Goal: Task Accomplishment & Management: Complete application form

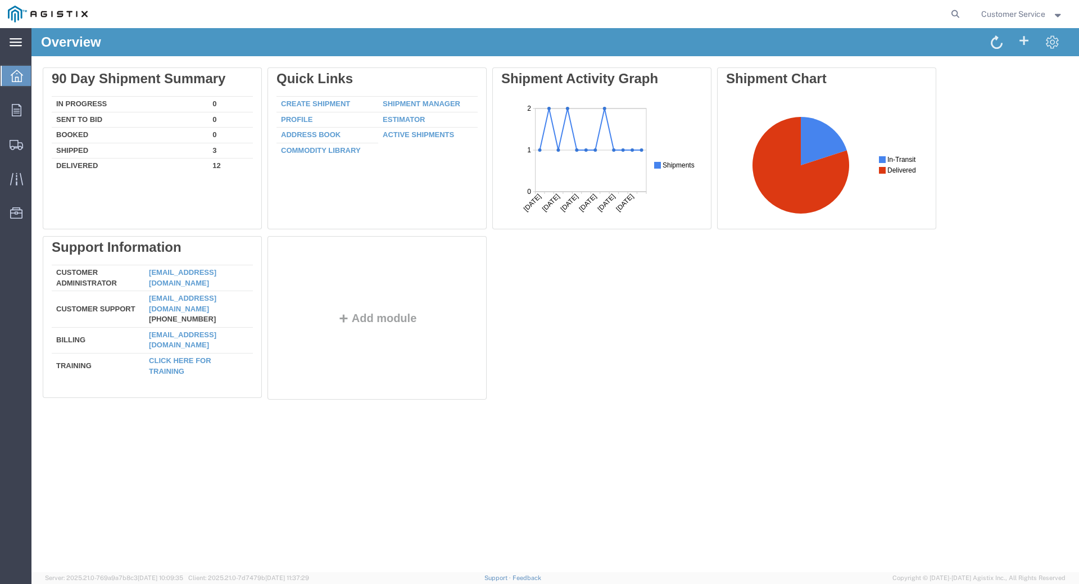
click at [17, 39] on icon at bounding box center [16, 42] width 12 height 8
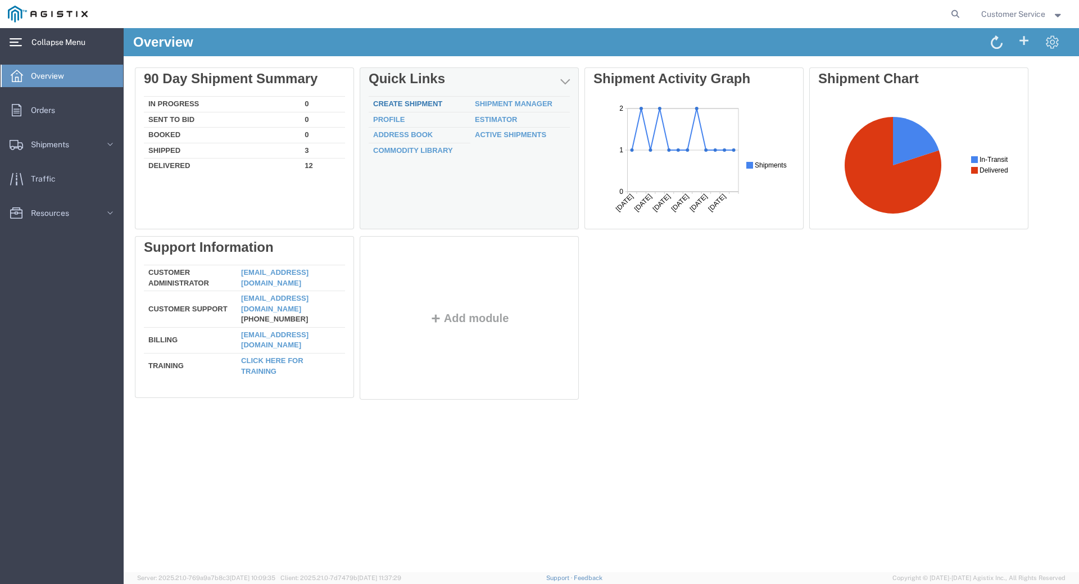
click at [411, 105] on link "Create Shipment" at bounding box center [407, 103] width 69 height 8
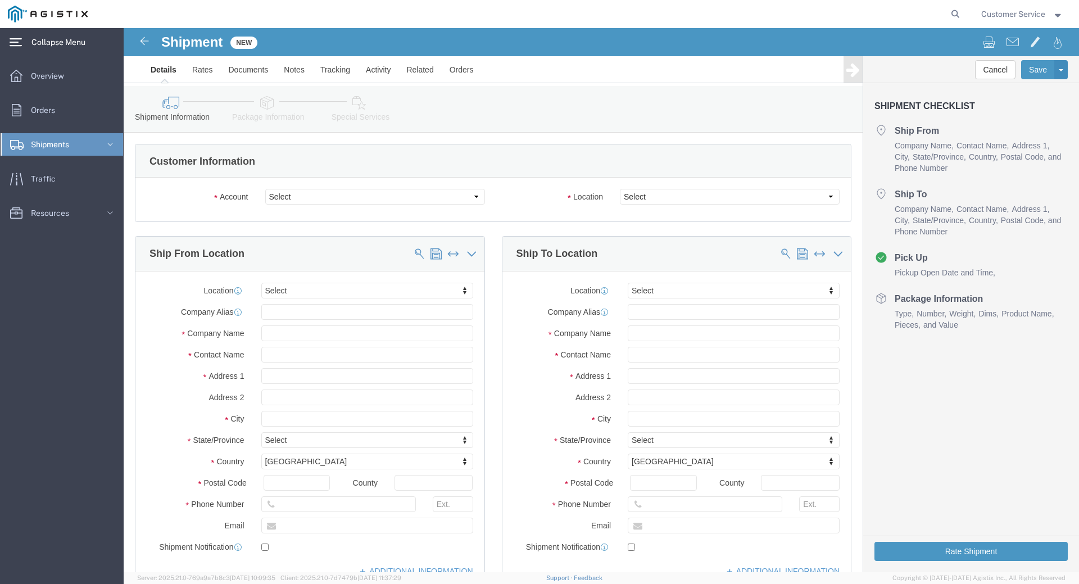
select select
click select "Select PG&E Trenton Corp"
select select "9596"
click select "Select PG&E Trenton Corp"
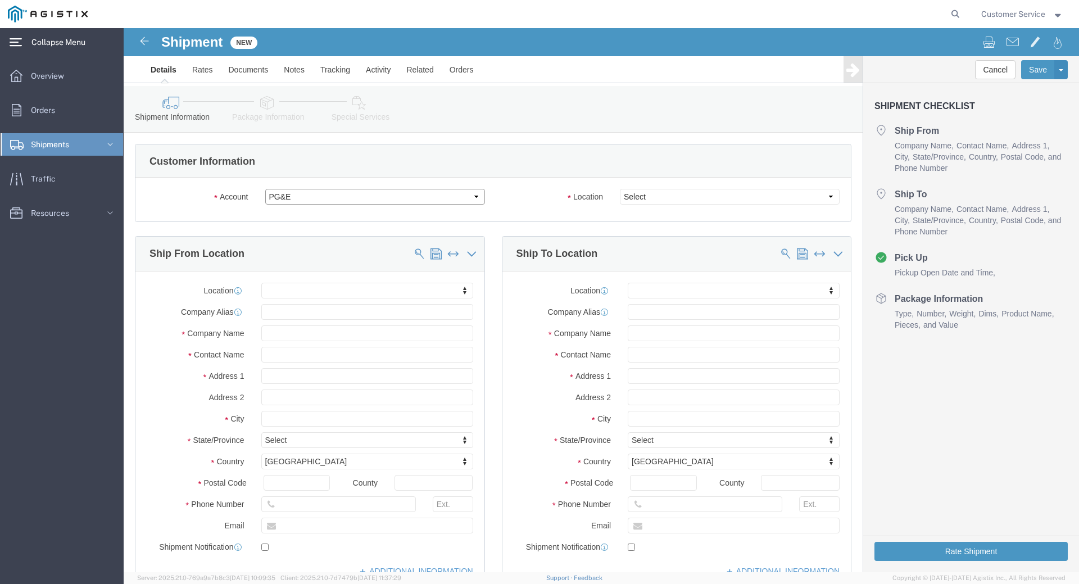
select select "PURCHORD"
select select
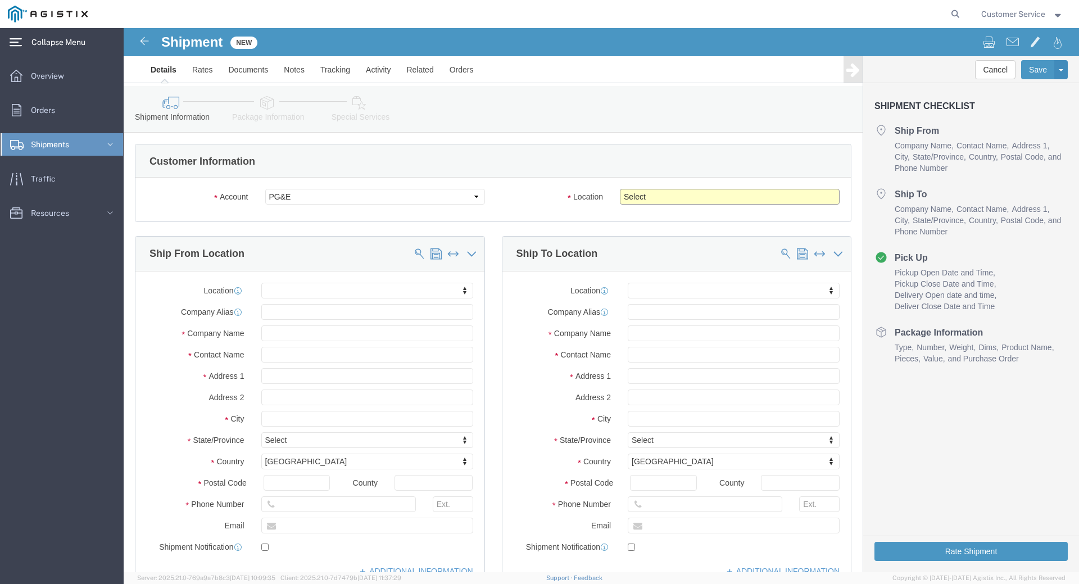
click select "Select All Others [GEOGRAPHIC_DATA] [GEOGRAPHIC_DATA] [GEOGRAPHIC_DATA] [GEOGRA…"
select select "23082"
click select "Select All Others [GEOGRAPHIC_DATA] [GEOGRAPHIC_DATA] [GEOGRAPHIC_DATA] [GEOGRA…"
click span
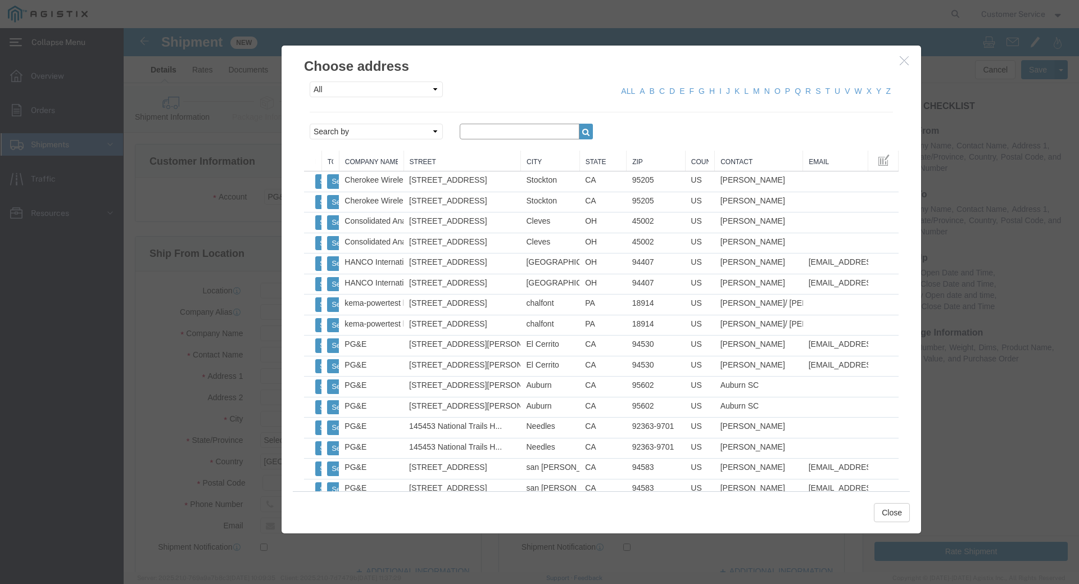
click input "text"
click button "button"
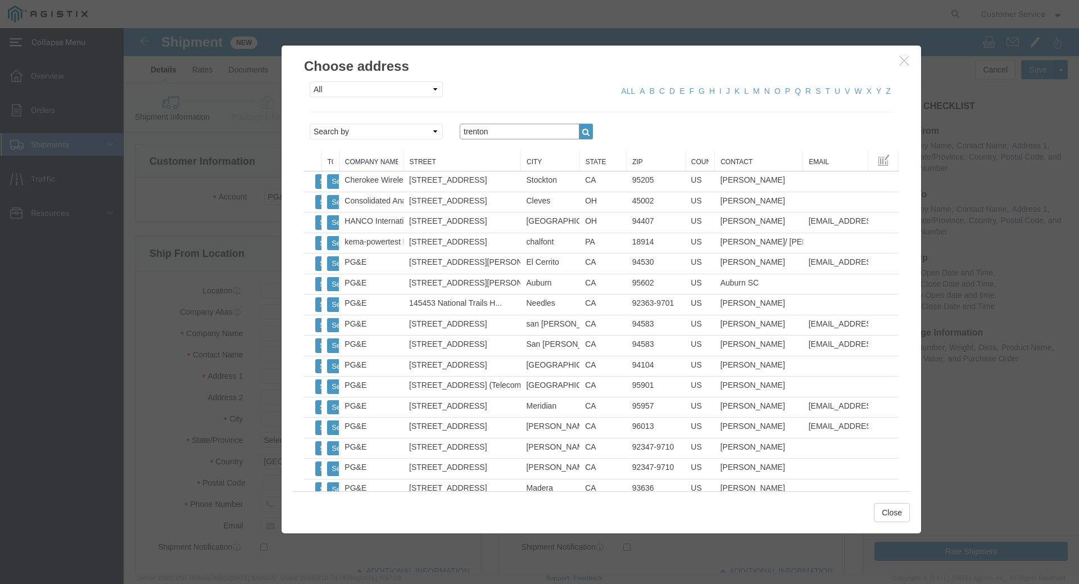
drag, startPoint x: 374, startPoint y: 109, endPoint x: 333, endPoint y: 117, distance: 41.8
click div "All Company Location Other Personal Shared ALL A B C D E F G H I J K L M N O P …"
type input "7232"
click button "button"
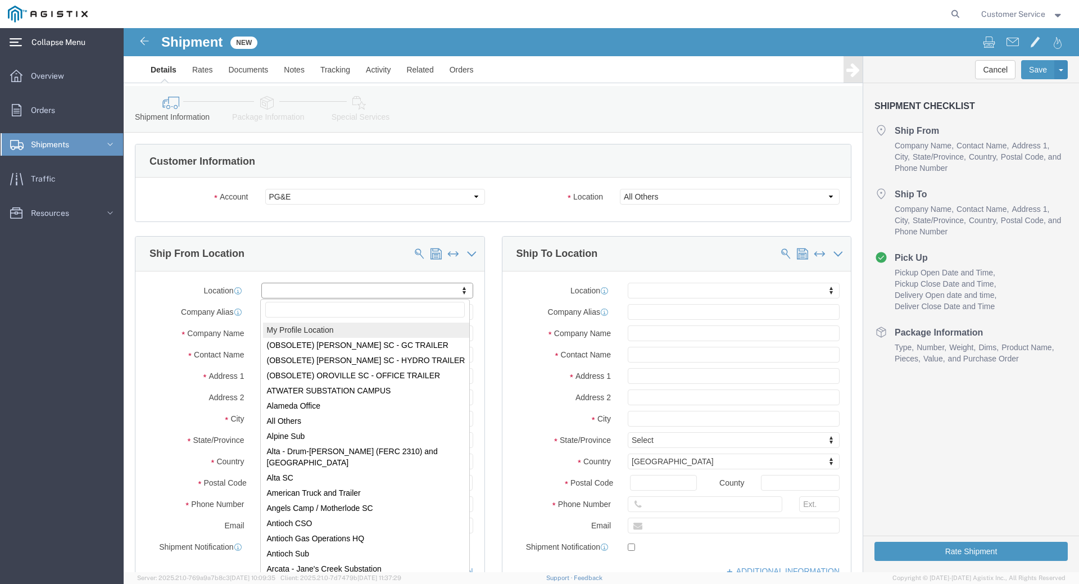
select select "MYPROFILE"
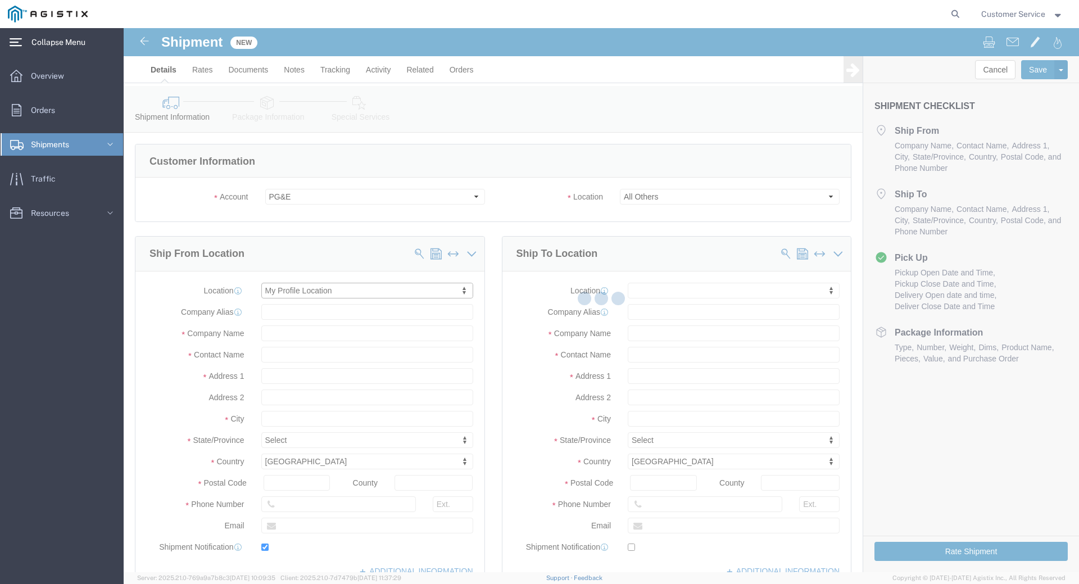
type input "Trenton Corp"
type input "Customer Service"
type input "[STREET_ADDRESS][PERSON_NAME]"
type input "[PERSON_NAME][GEOGRAPHIC_DATA]"
type input "48103"
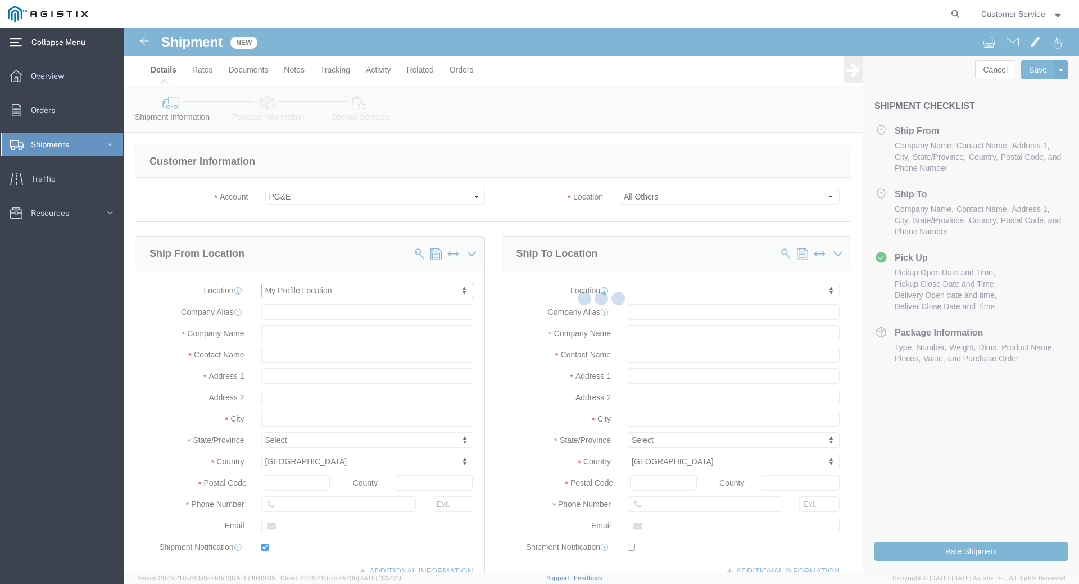
type input "[PHONE_NUMBER]"
type input "[EMAIL_ADDRESS][DOMAIN_NAME]"
checkbox input "true"
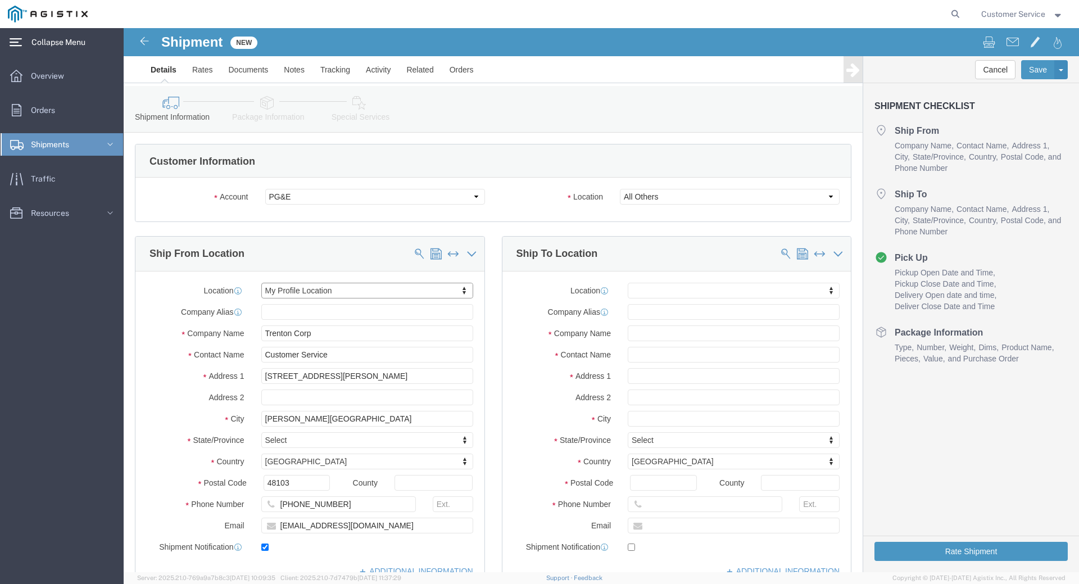
select select "MI"
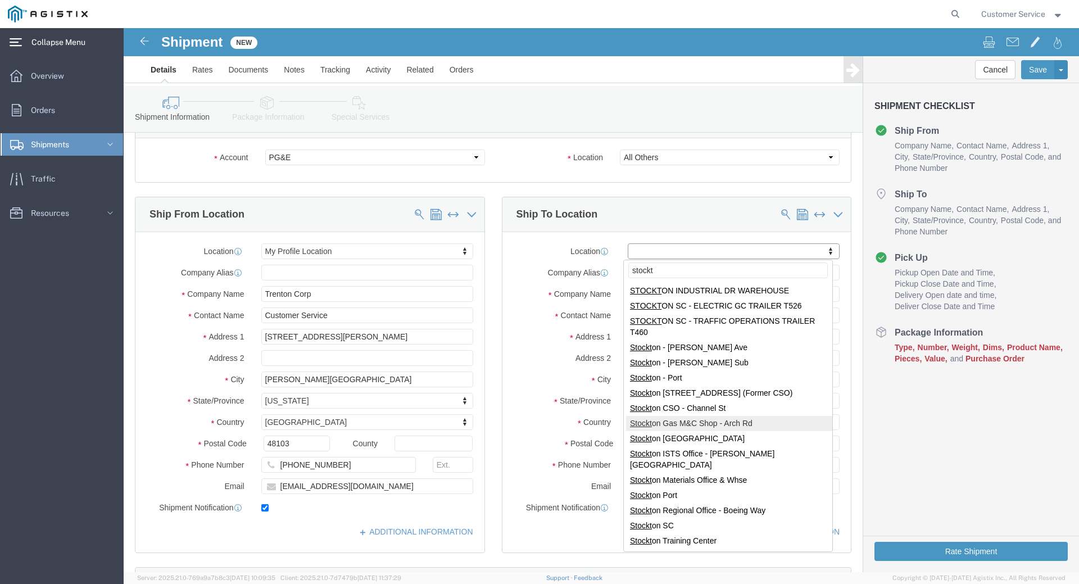
scroll to position [56, 0]
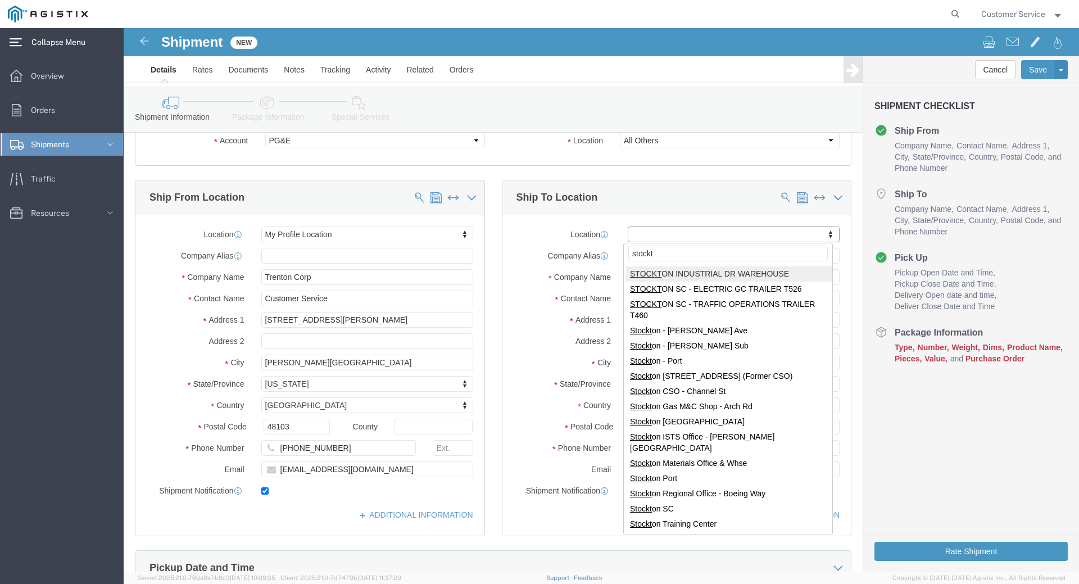
drag, startPoint x: 534, startPoint y: 226, endPoint x: 454, endPoint y: 228, distance: 80.4
click body "Shipment New Details Rates Documents Notes Tracking Activity Related Orders Can…"
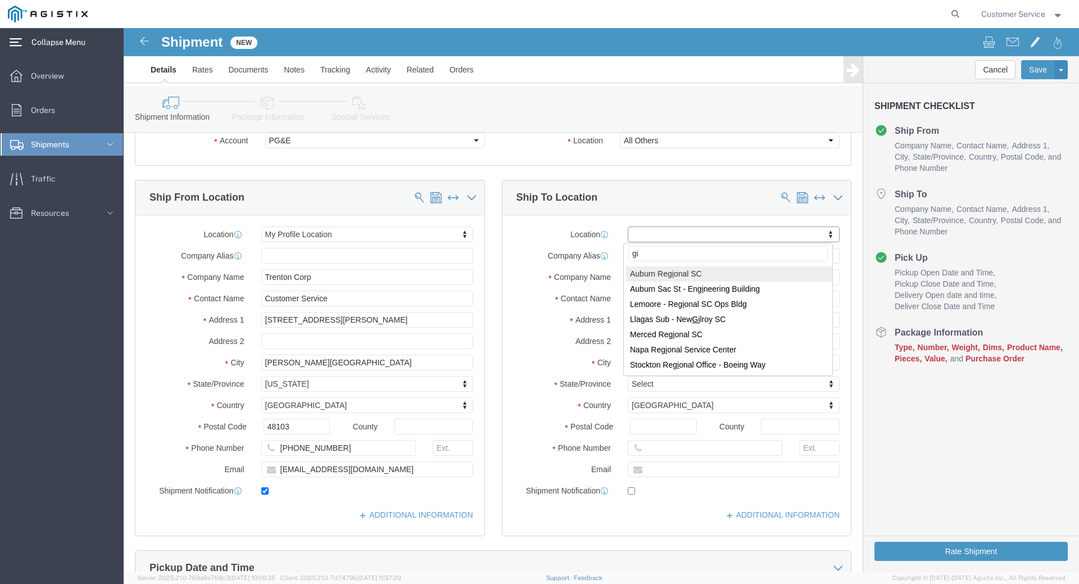
type input "g"
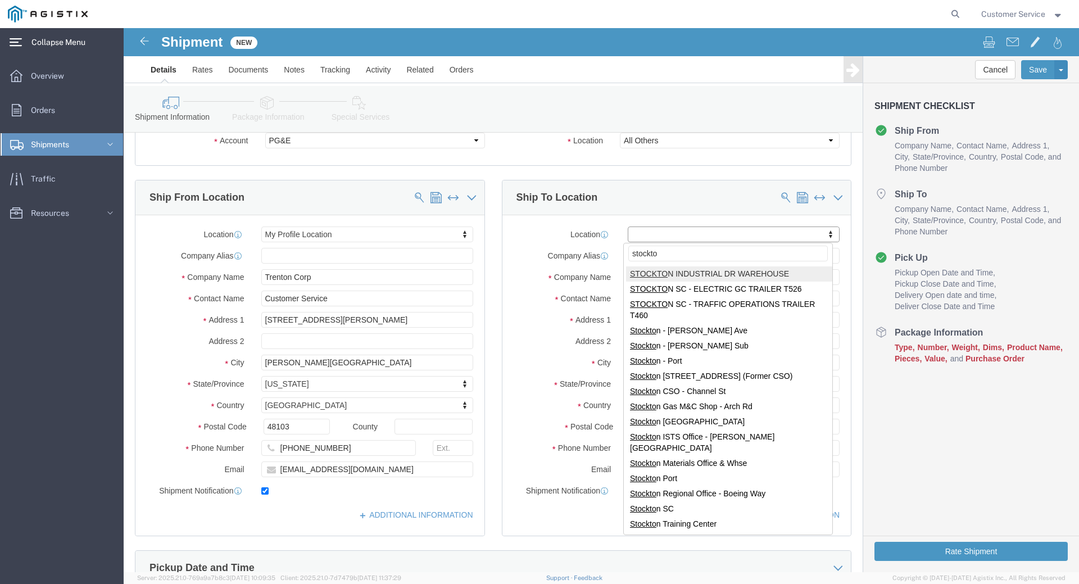
type input "stockto"
select select "69611"
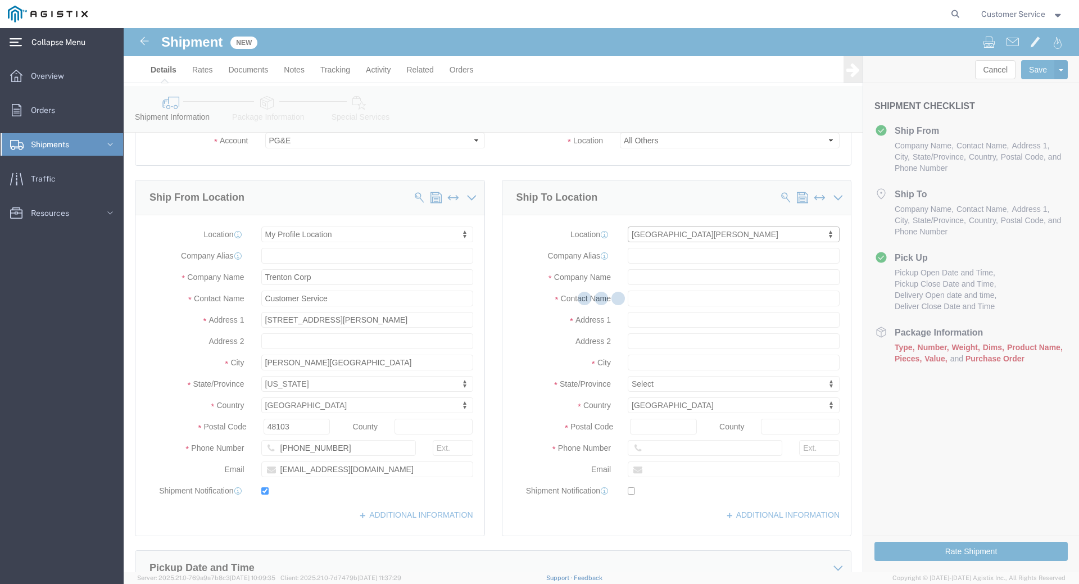
type input "PG&E"
type input "[STREET_ADDRESS]"
type input "STOCKTON"
type input "95206"
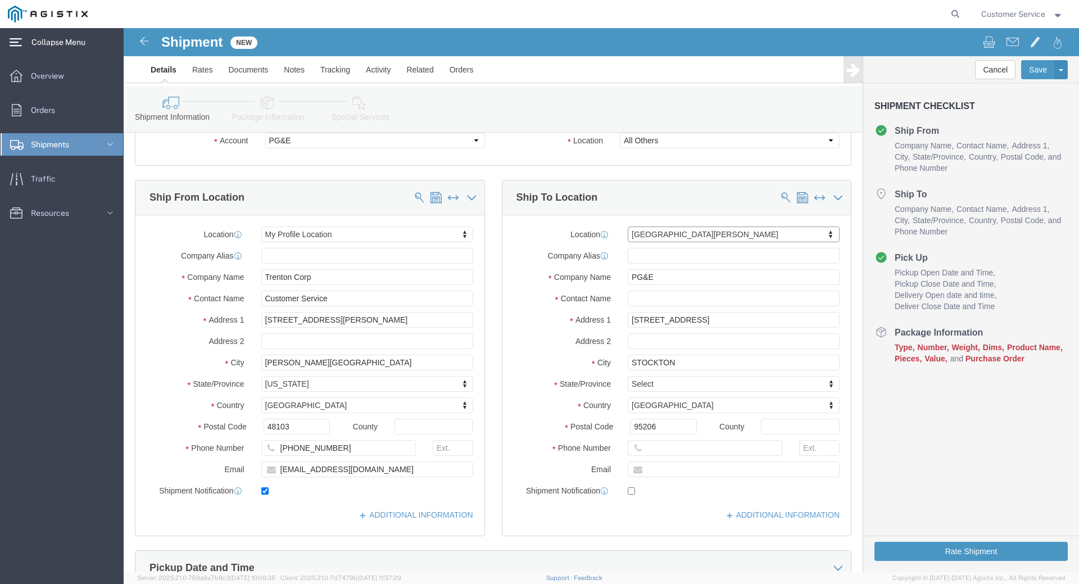
select select "CA"
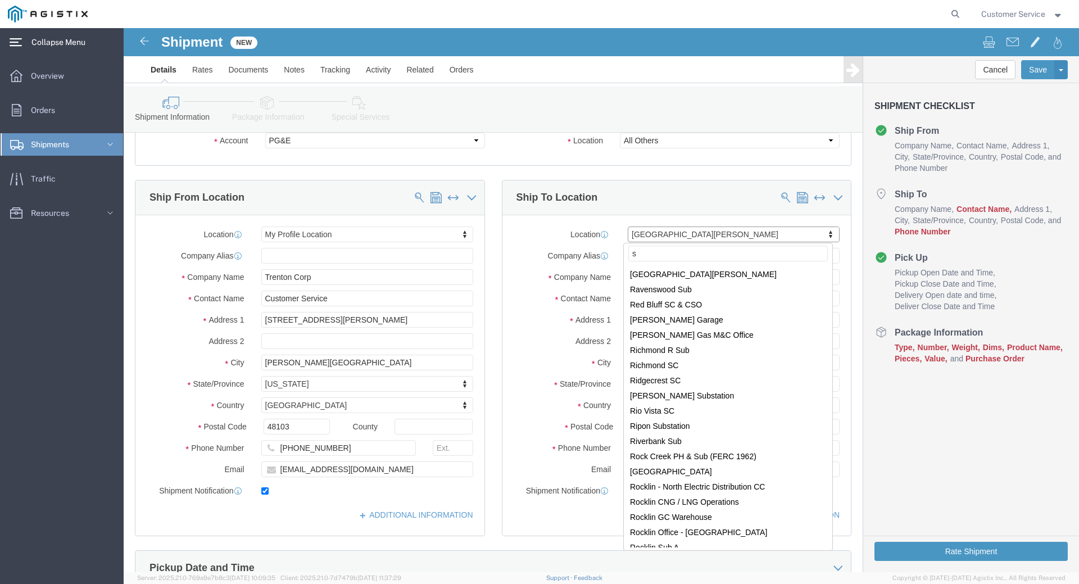
scroll to position [0, 0]
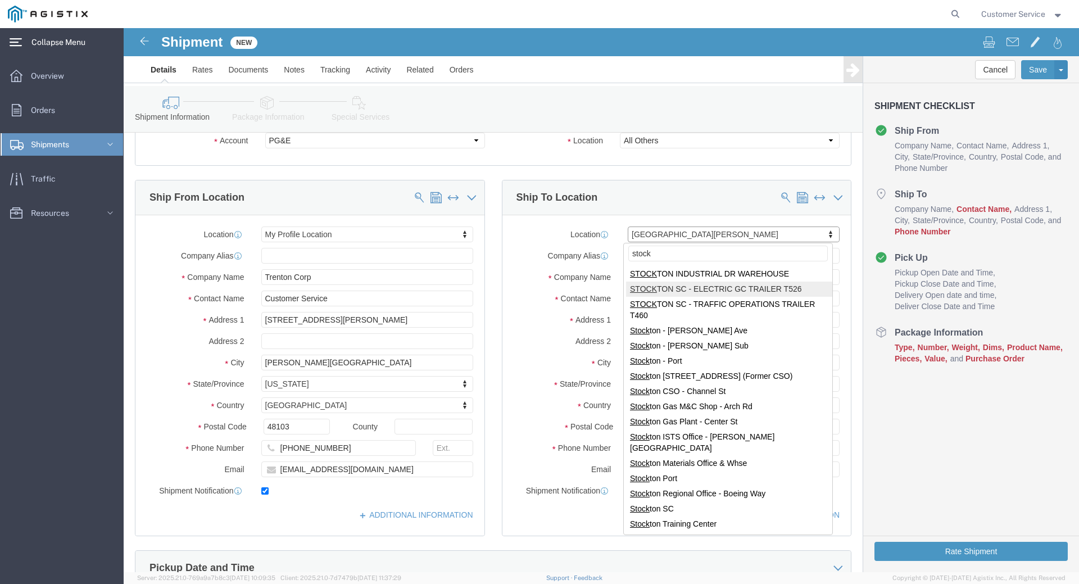
type input "stock"
select select "72133"
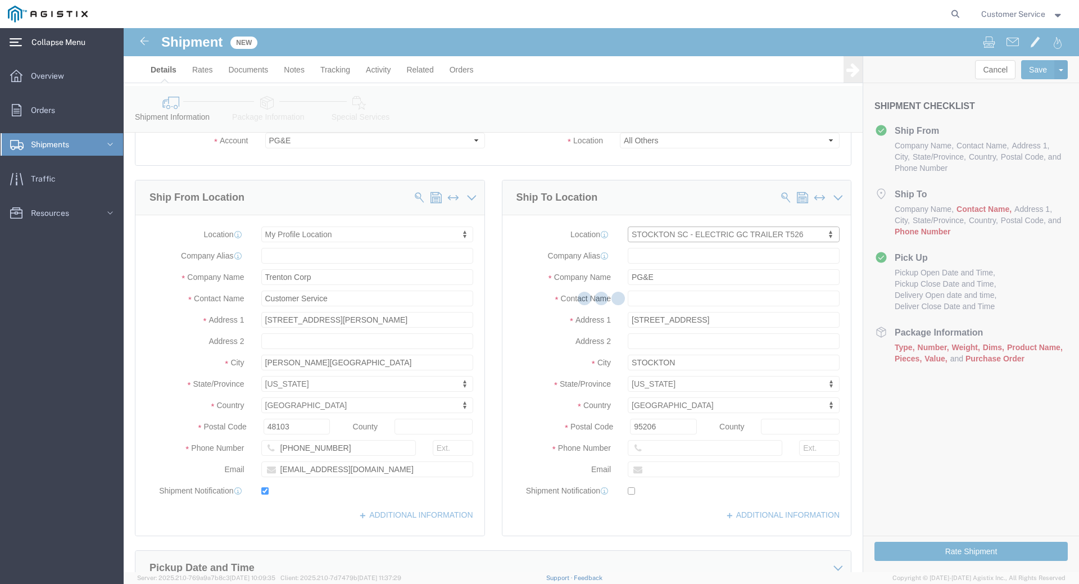
type input "187402"
type input "[STREET_ADDRESS]"
type input "Stockton"
type input "95204-2442"
select select "CA"
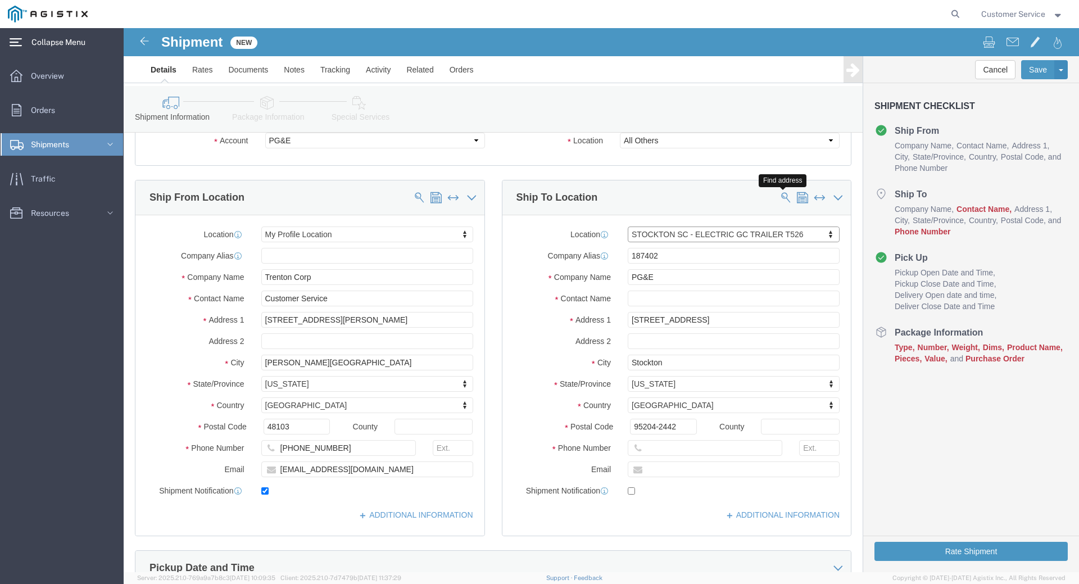
click span
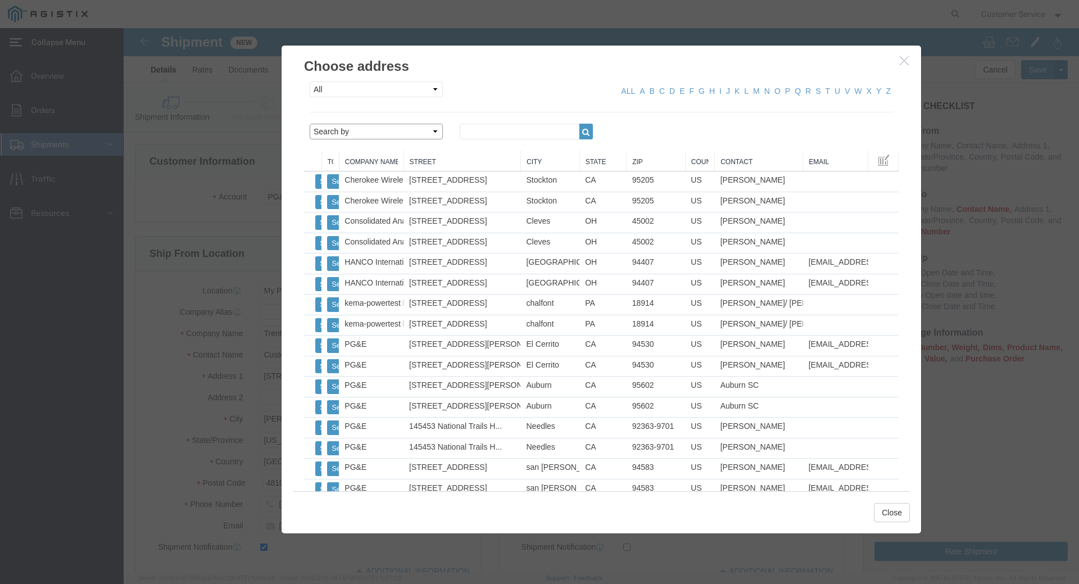
click select "Search by Address Book Name City Company Name Contact Name Country CustomerAlia…"
select select "city"
click select "Search by Address Book Name City Company Name Contact Name Country CustomerAlia…"
click div "All Company Location Other Personal Shared ALL A B C D E F G H I J K L M N O P …"
click input "text"
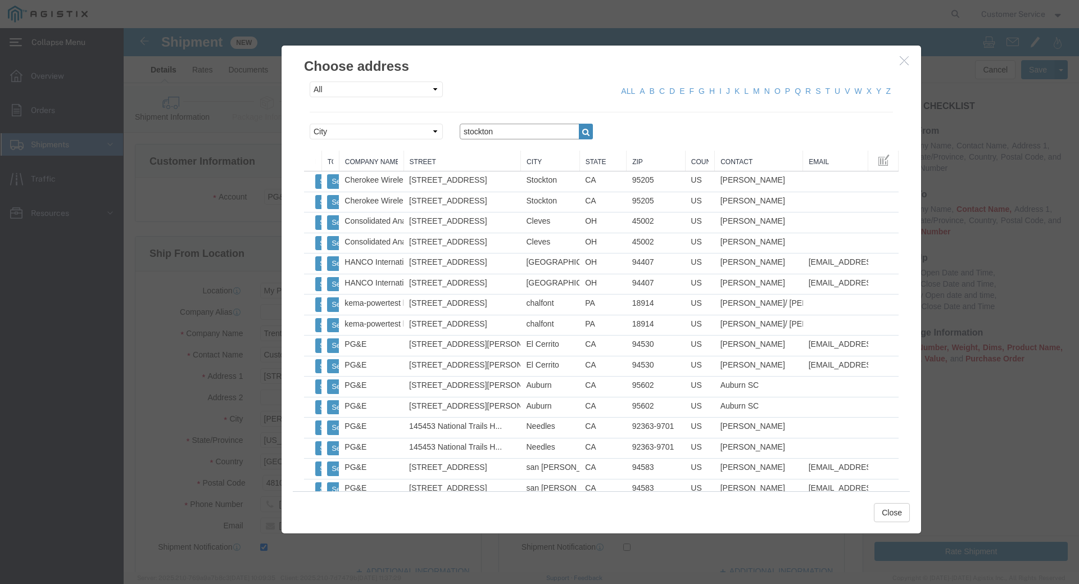
type input "stockton"
click button "button"
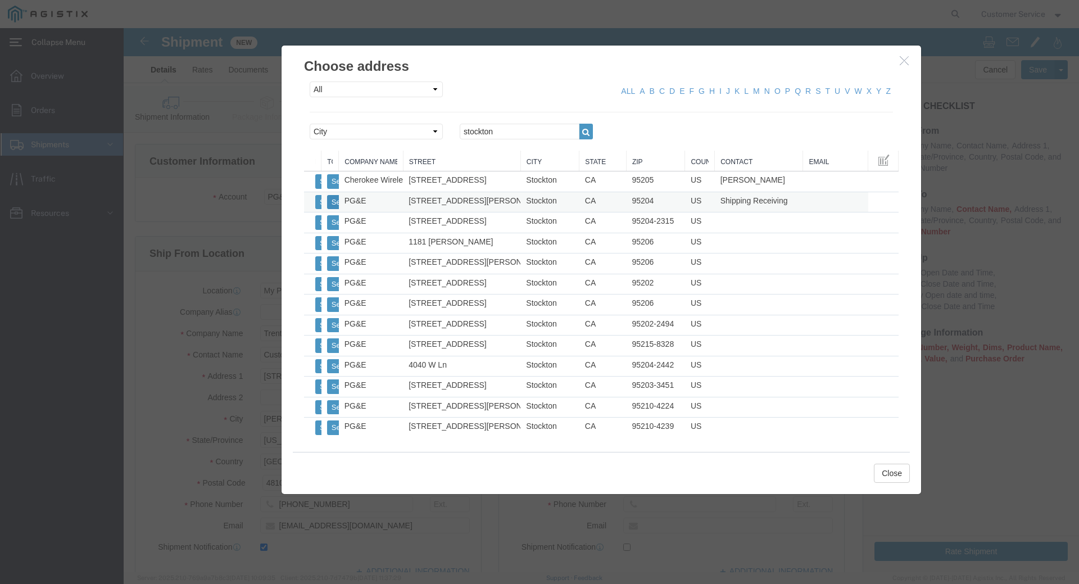
click button "Select"
select select
type input "Shipping Receiving"
type input "[STREET_ADDRESS][PERSON_NAME]"
type input "95204"
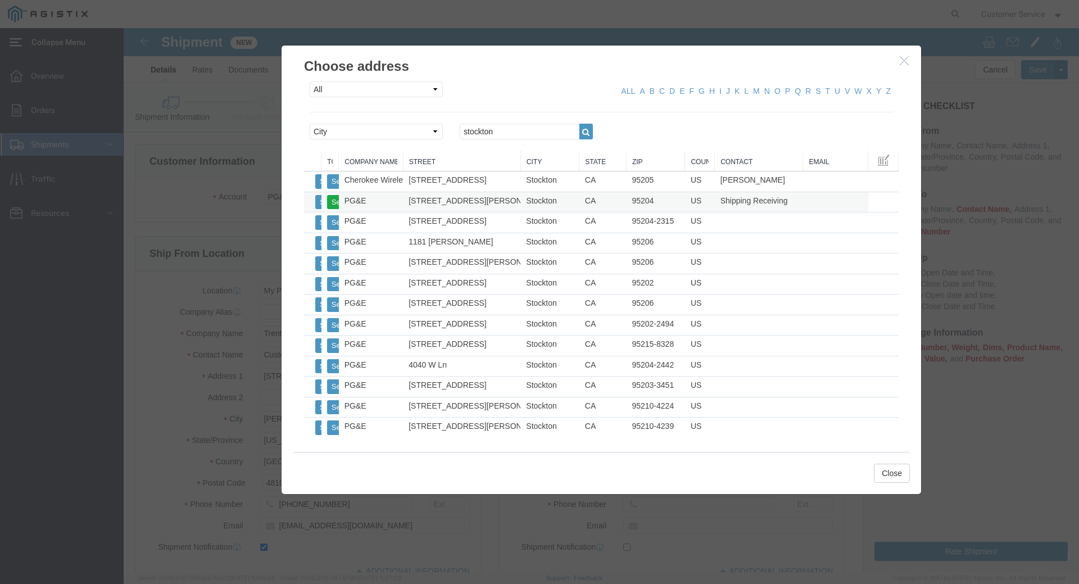
select select "CA"
click button "Select"
select select
type input "PG&E"
type input "Shipping Receiving"
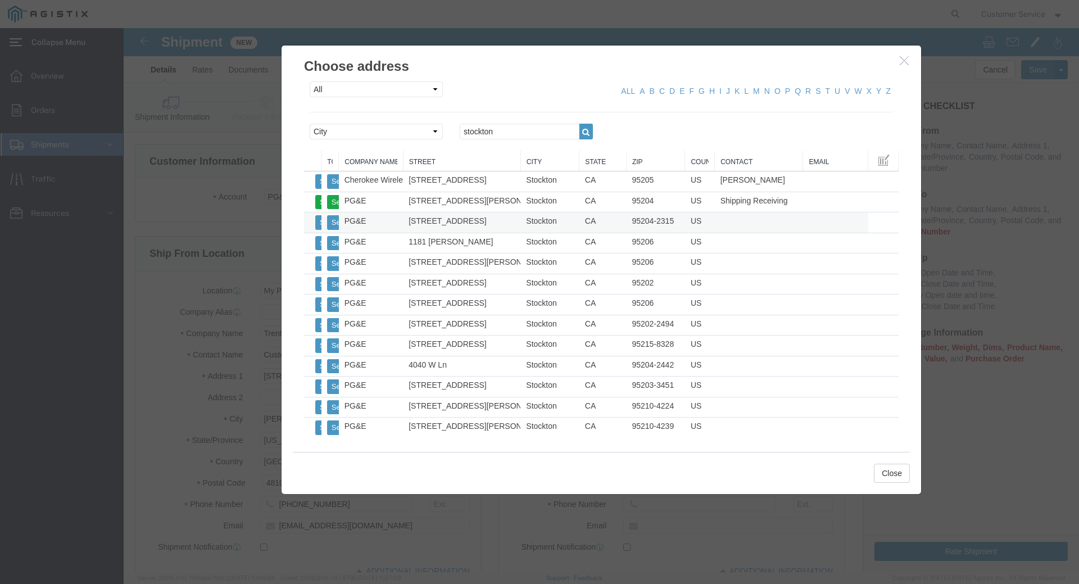
type input "[STREET_ADDRESS][PERSON_NAME]"
type input "Stockton"
type input "95204"
checkbox input "false"
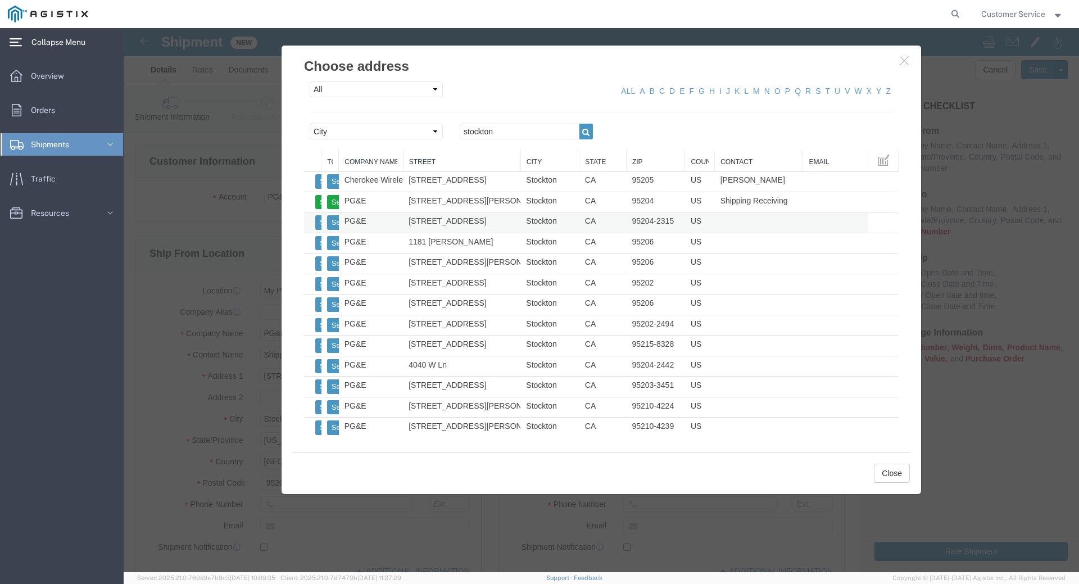
select select "CA"
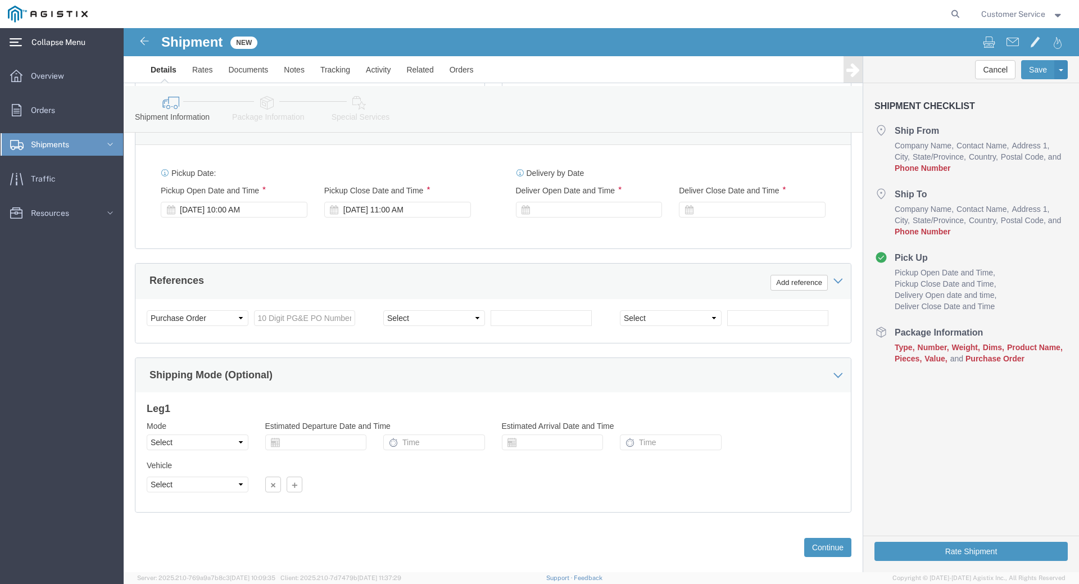
scroll to position [506, 0]
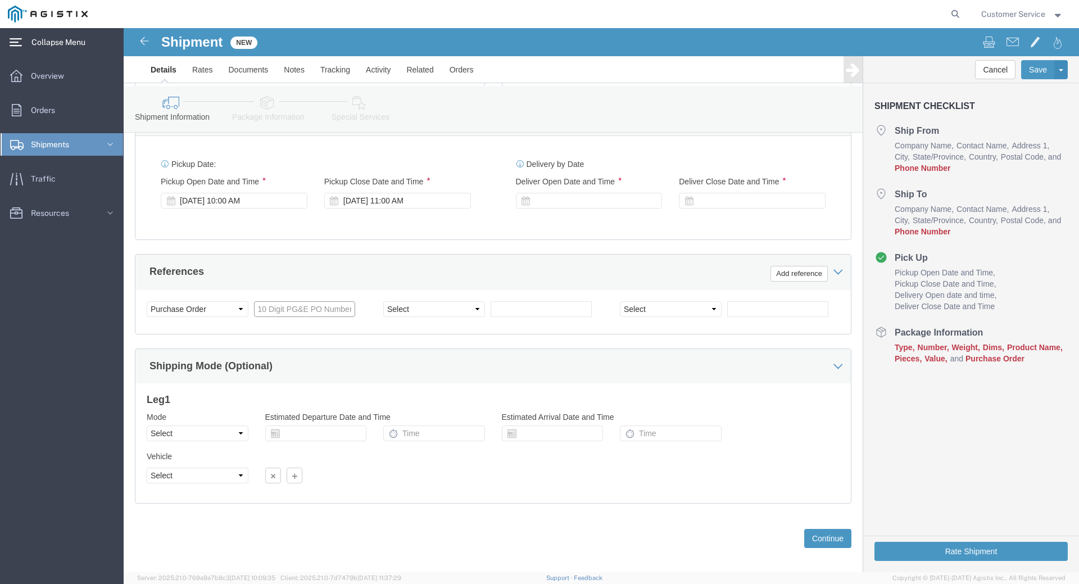
click input "text"
paste input "3501419339"
type input "3501419339"
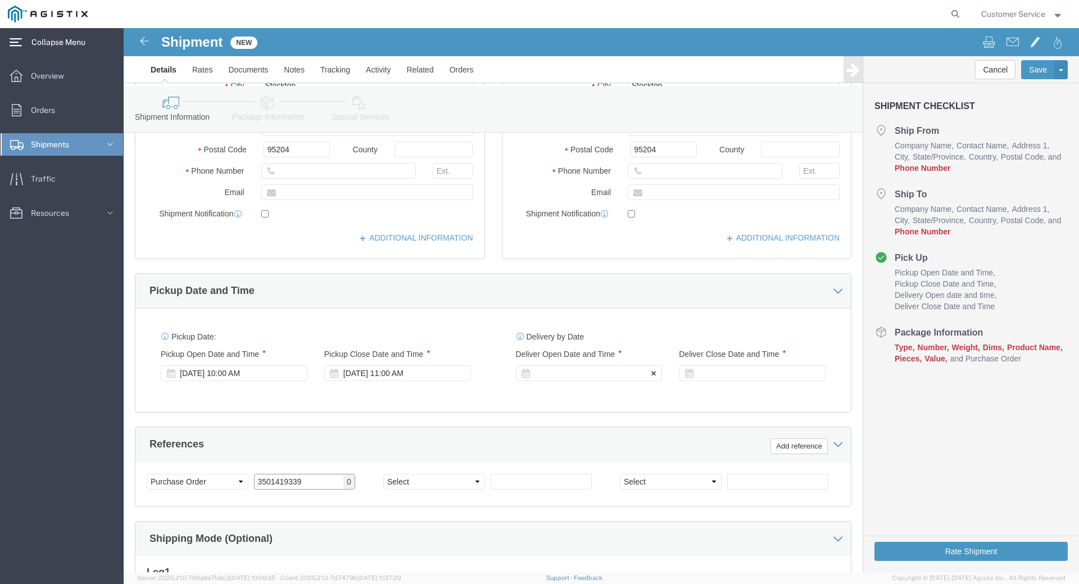
scroll to position [112, 0]
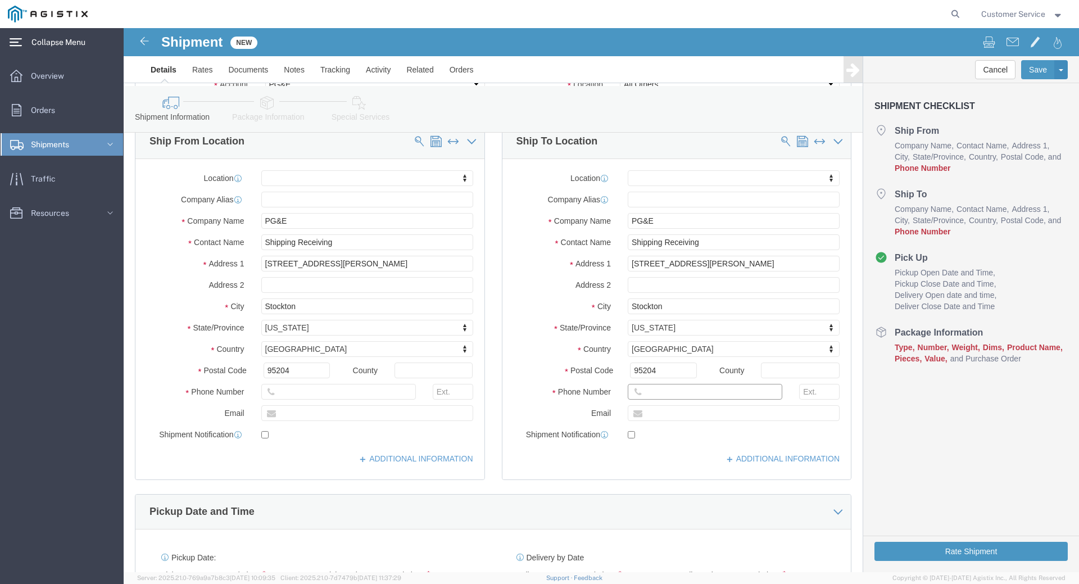
click input "text"
paste input "[PHONE_NUMBER]"
drag, startPoint x: 531, startPoint y: 364, endPoint x: 453, endPoint y: 360, distance: 78.2
click div "Phone Number [PHONE_NUMBER] 5"
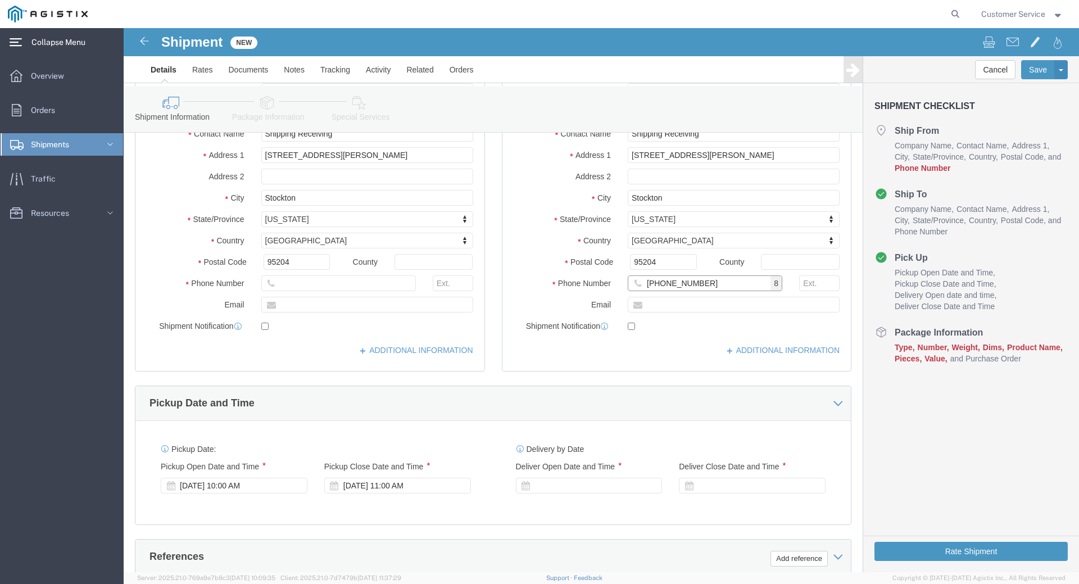
scroll to position [225, 0]
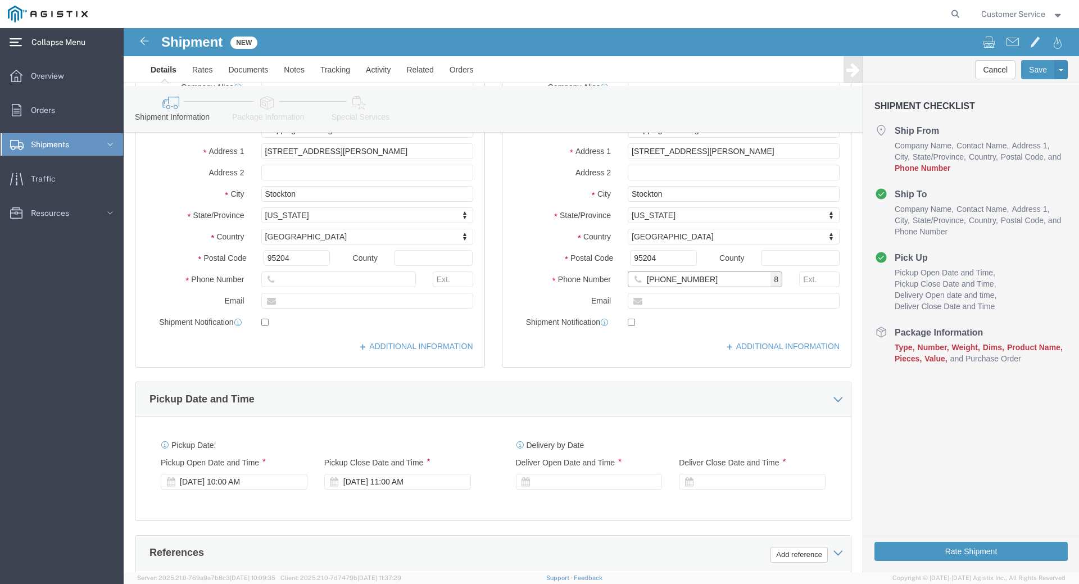
type input "[PHONE_NUMBER]"
click input "text"
type input "7344243600"
click div "Location My Profile Location (OBSOLETE) [PERSON_NAME] SC - GC TRAILER (OBSOLETE…"
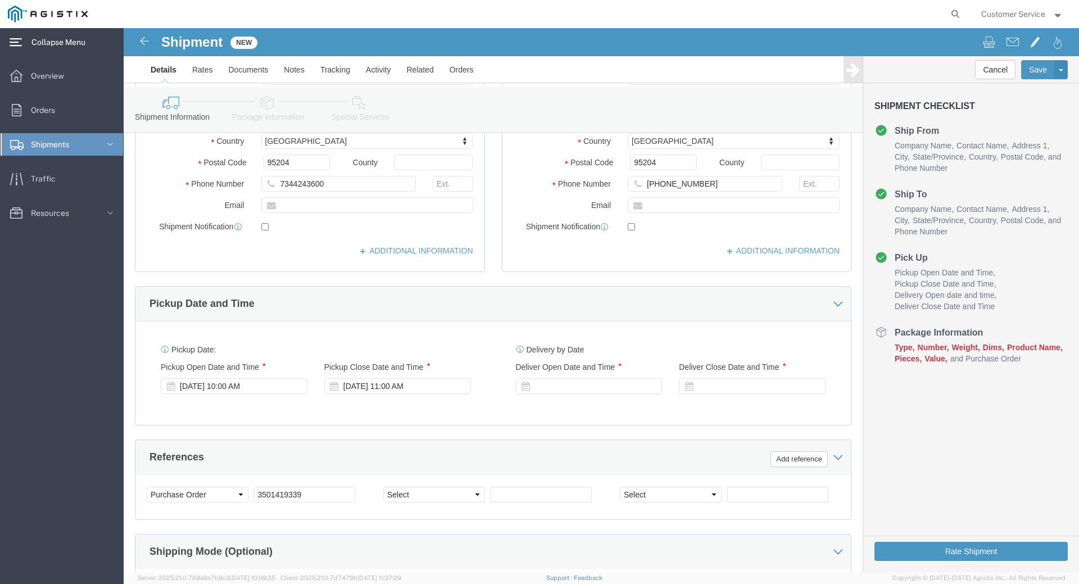
scroll to position [337, 0]
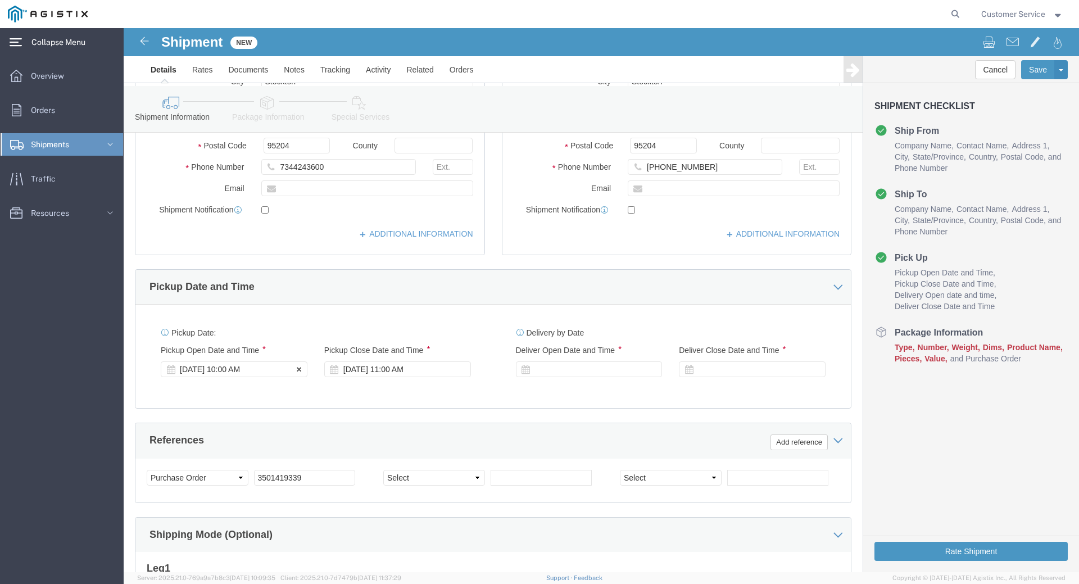
click div "[DATE] 10:00 AM"
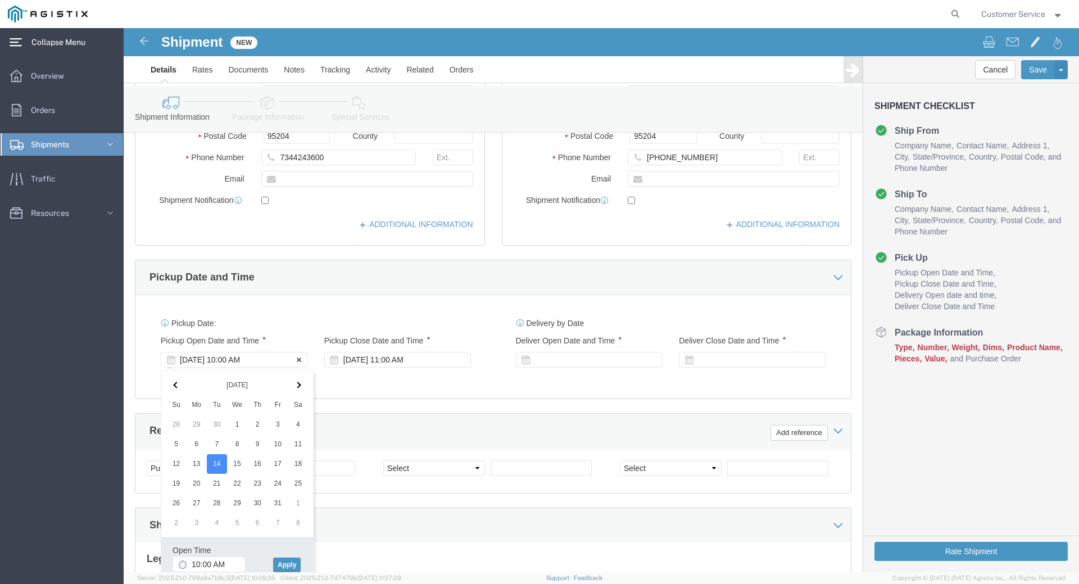
click div "[DATE] 10:00 AM"
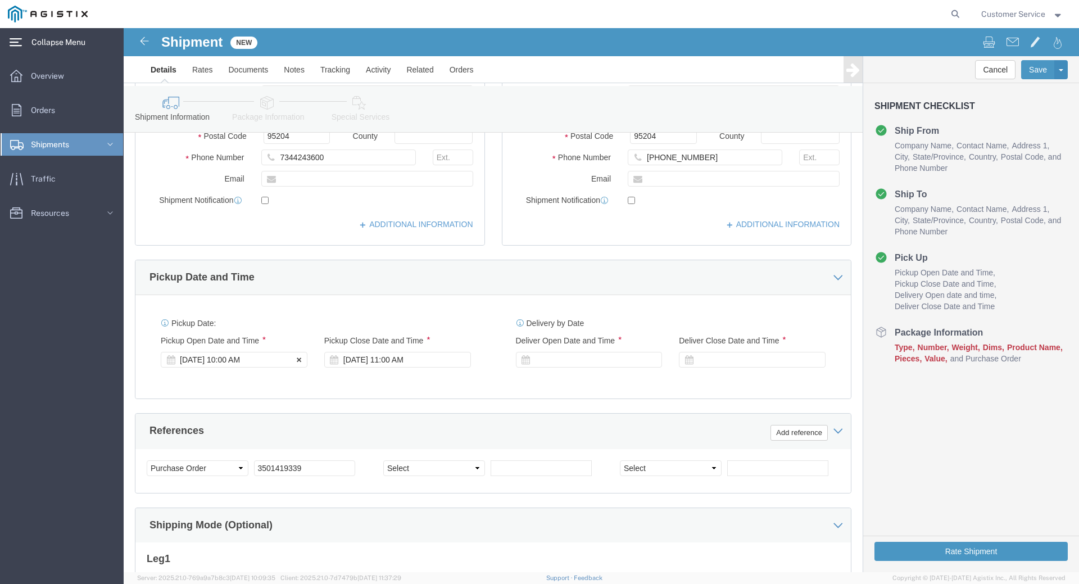
click div "[DATE] 10:00 AM"
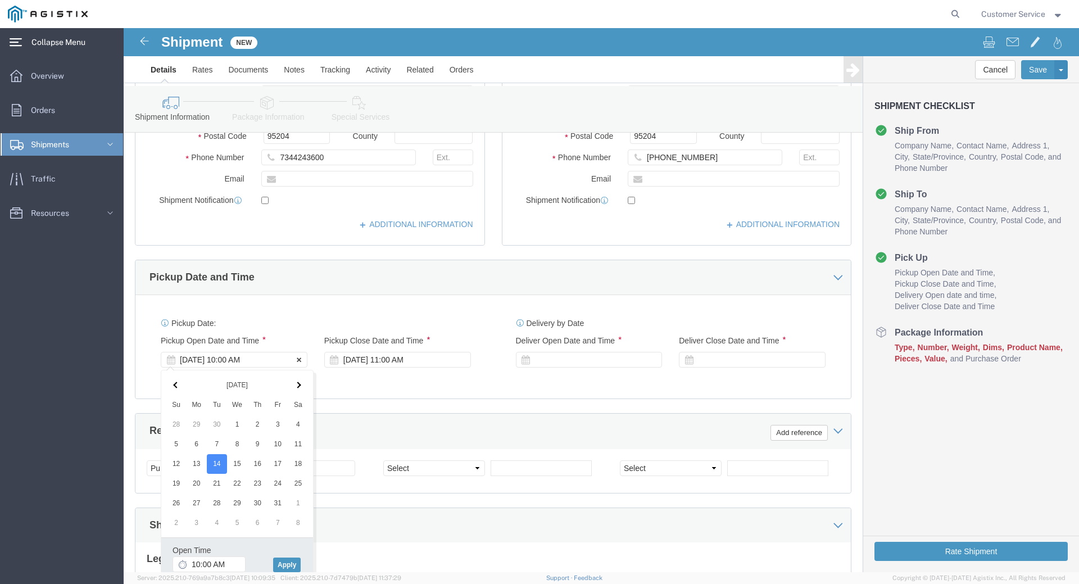
click div "[DATE] 10:00 AM"
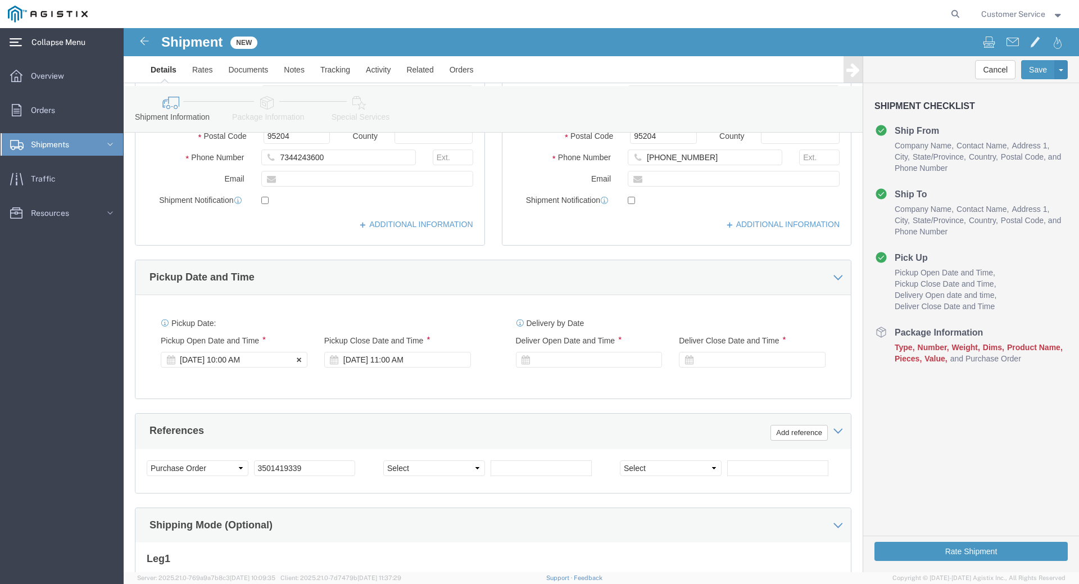
click div "[DATE] 10:00 AM"
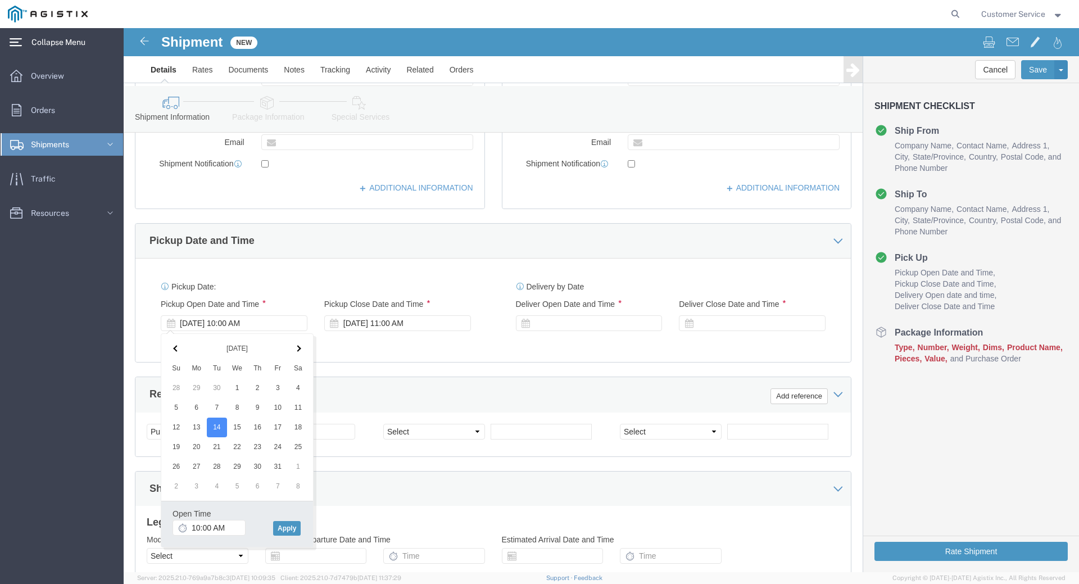
scroll to position [403, 0]
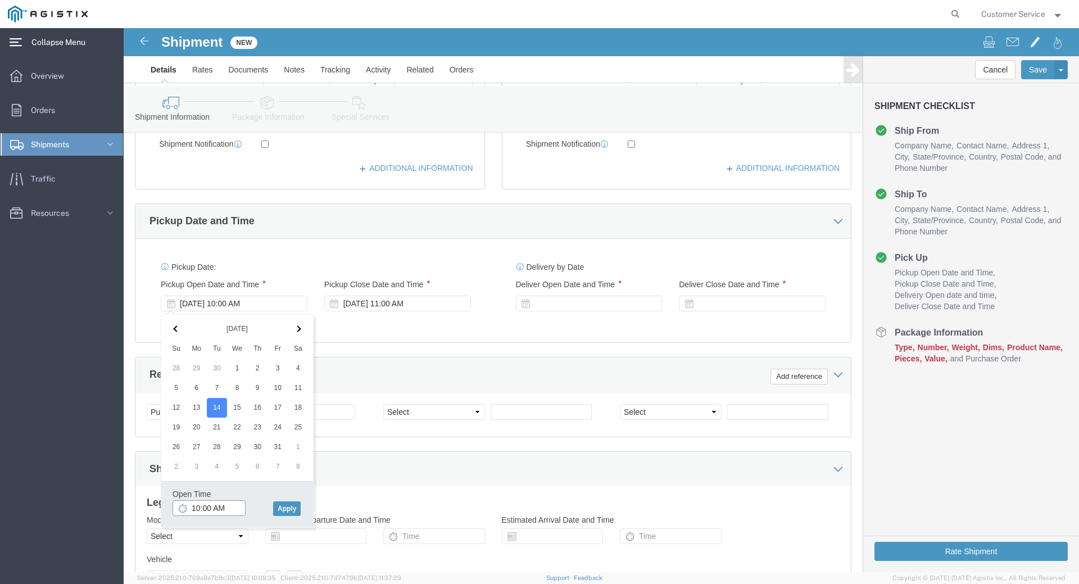
click input "10:00 AM"
click input "12:00 AM"
type input "12:00 PM"
drag, startPoint x: 184, startPoint y: 478, endPoint x: 174, endPoint y: 477, distance: 9.6
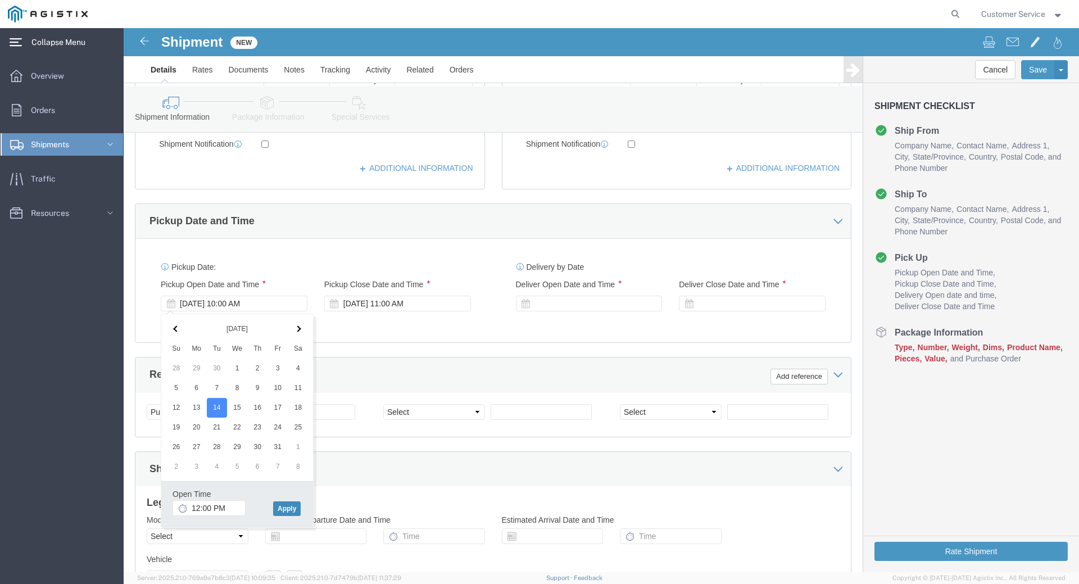
click div "Open Time 12:00 PM [DATE] 10:00 AM - [DATE] 10:00 AM Cancel Apply"
click button "Apply"
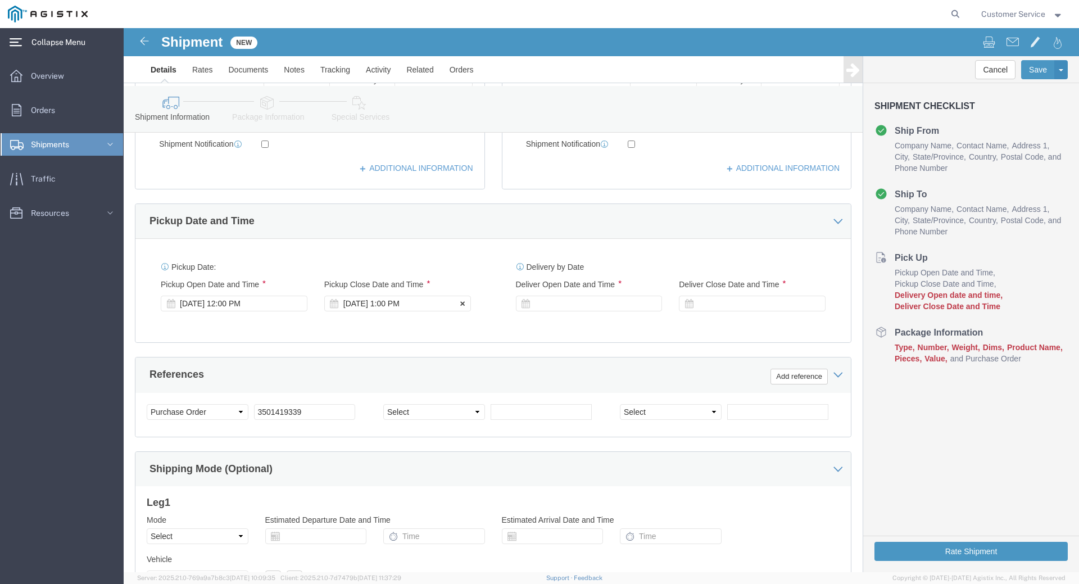
click div "[DATE] 1:00 PM"
type input "3:00 PM"
click button "Apply"
click div
click input "4:00 PM"
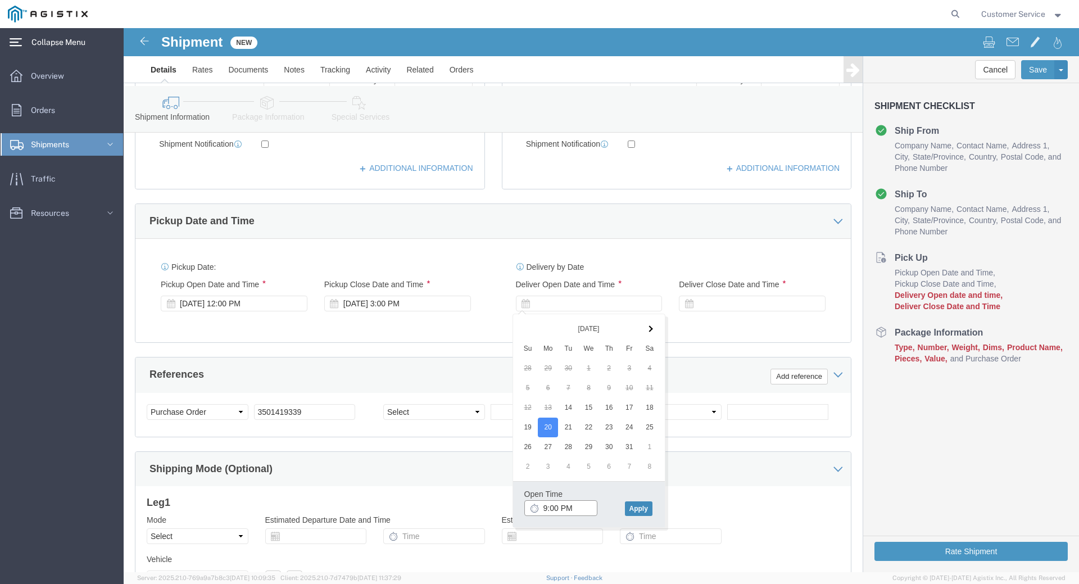
type input "9:00 PM"
click button "Apply"
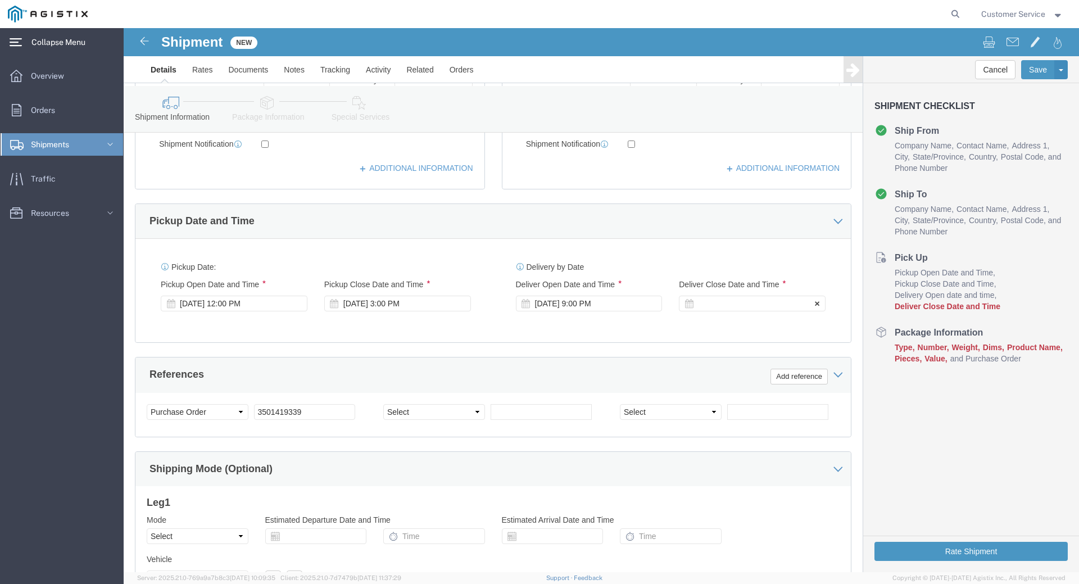
click div
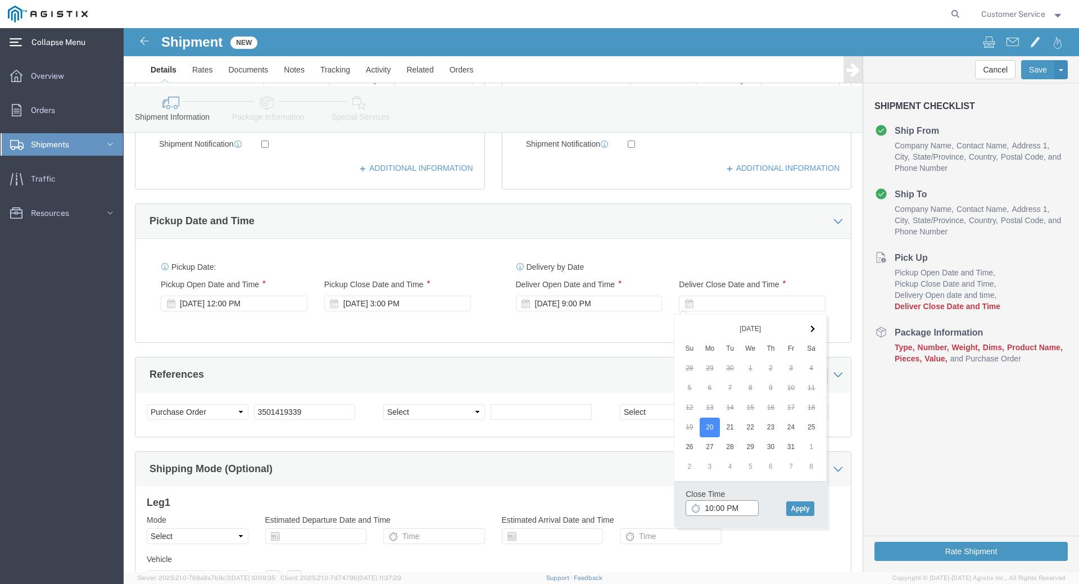
click input "10:00 PM"
type input "4:00 PM"
click button "Apply"
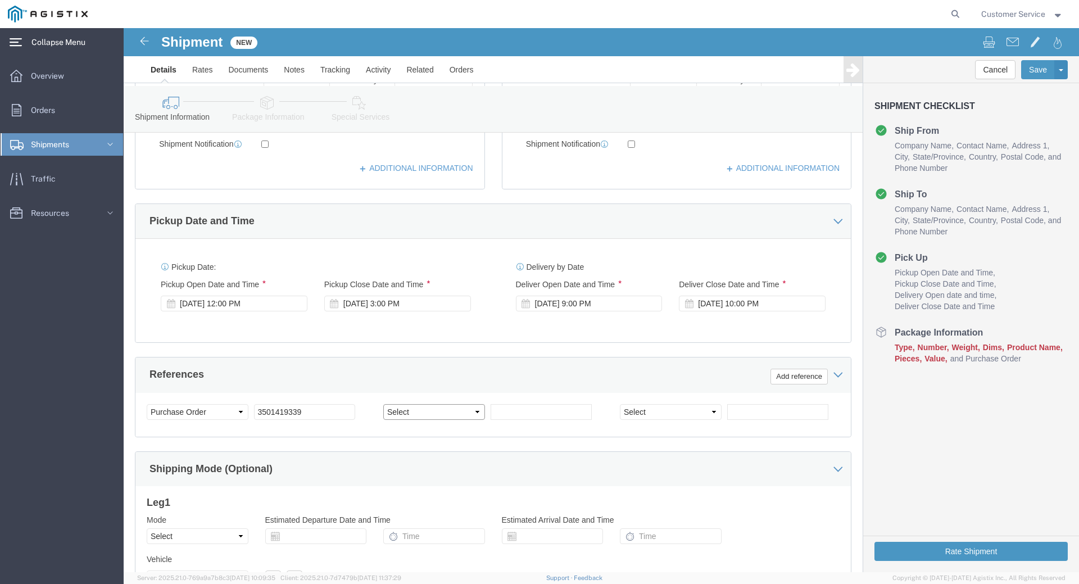
click select "Select Account Type Activity ID Airline Appointment Number ASN Batch Request # …"
select select "SALEORDR"
click select "Select Account Type Activity ID Airline Appointment Number ASN Batch Request # …"
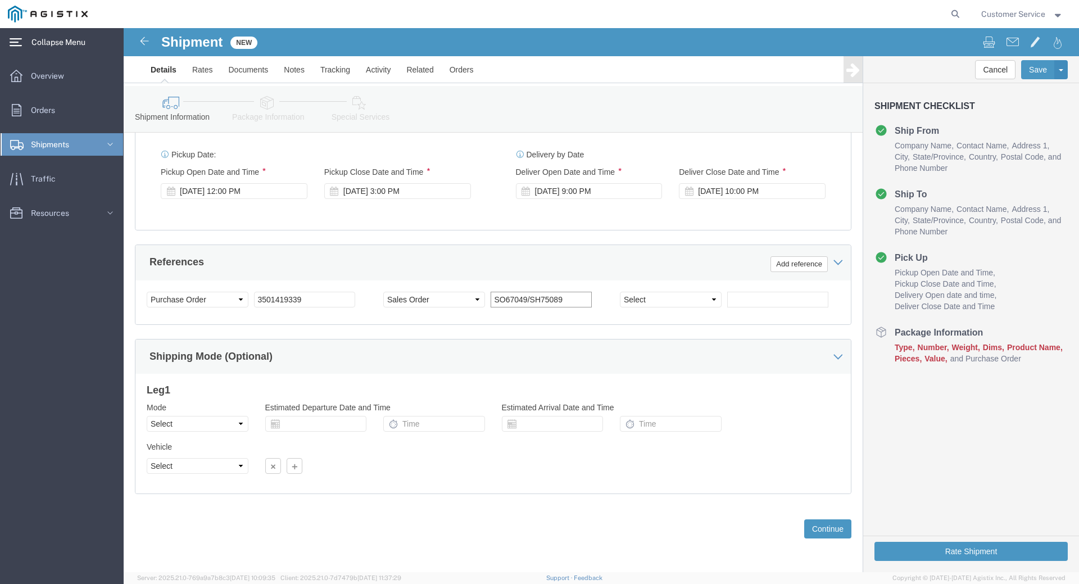
scroll to position [516, 0]
type input "SO67049/SH75089"
click button "Continue"
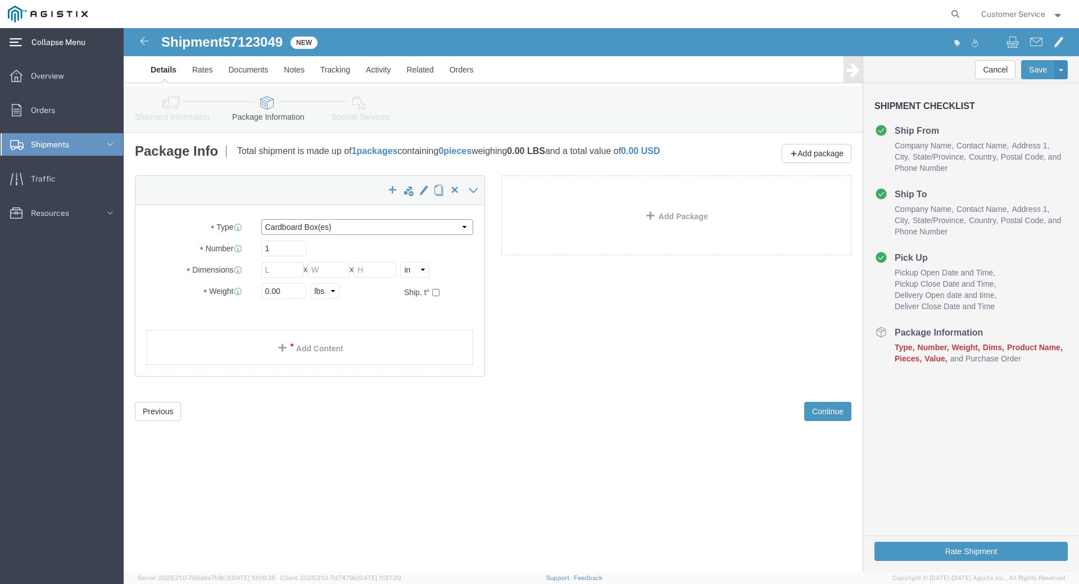
click select "Select Bulk Bundle(s) Cardboard Box(es) Carton(s) Crate(s) Drum(s) (Fiberboard)…"
select select "PSNS"
click select "Select Bulk Bundle(s) Cardboard Box(es) Carton(s) Crate(s) Drum(s) (Fiberboard)…"
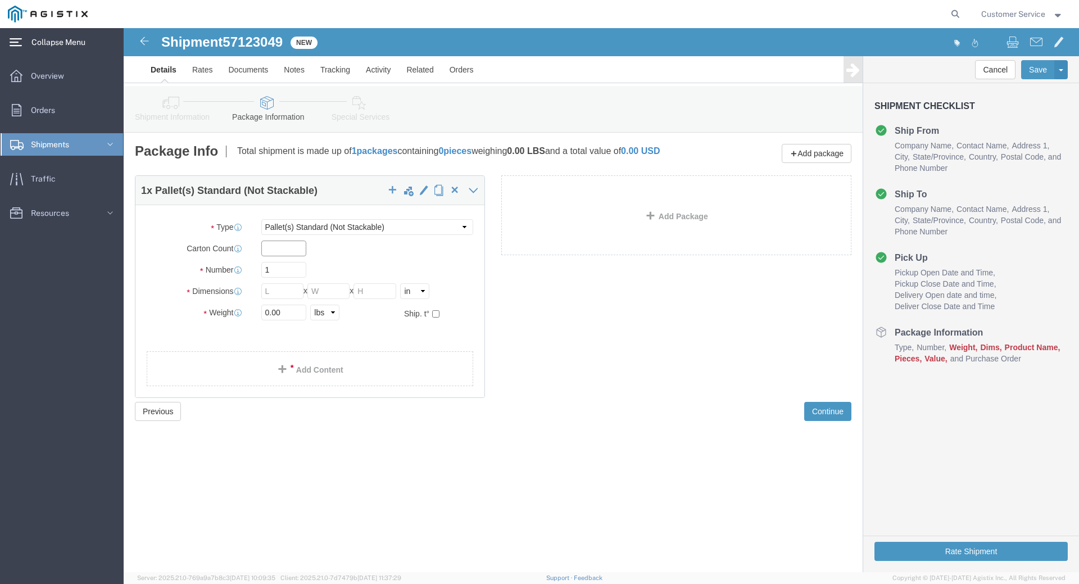
click input "text"
type input "50"
type input "40"
type input "36"
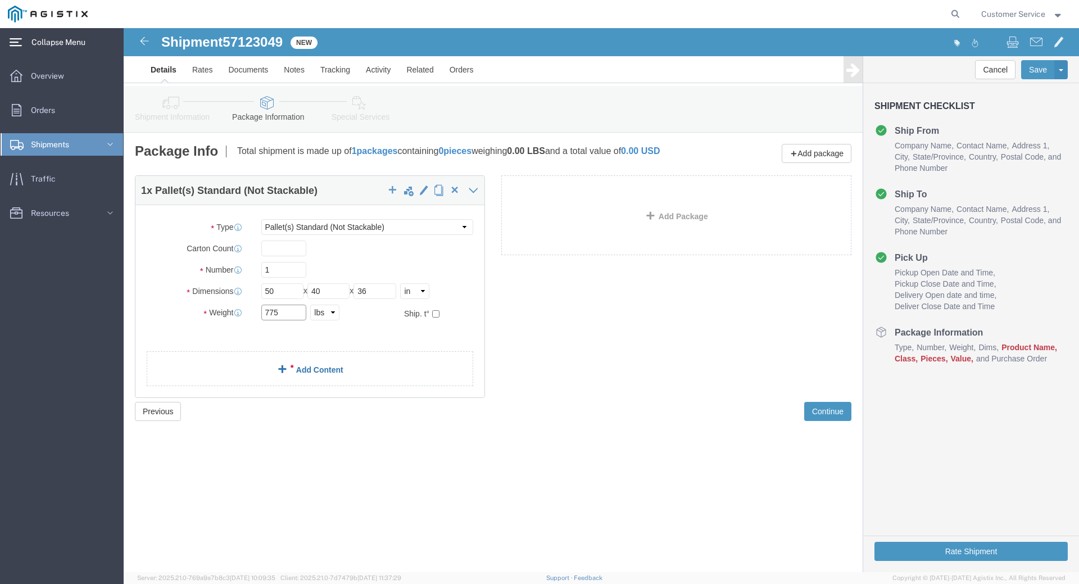
type input "775"
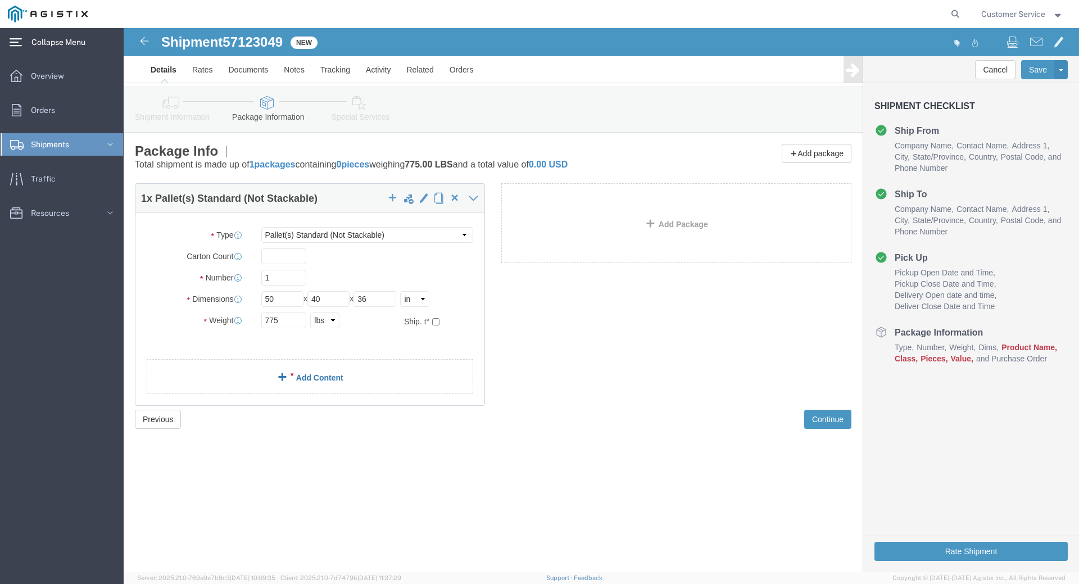
click link "Add Content"
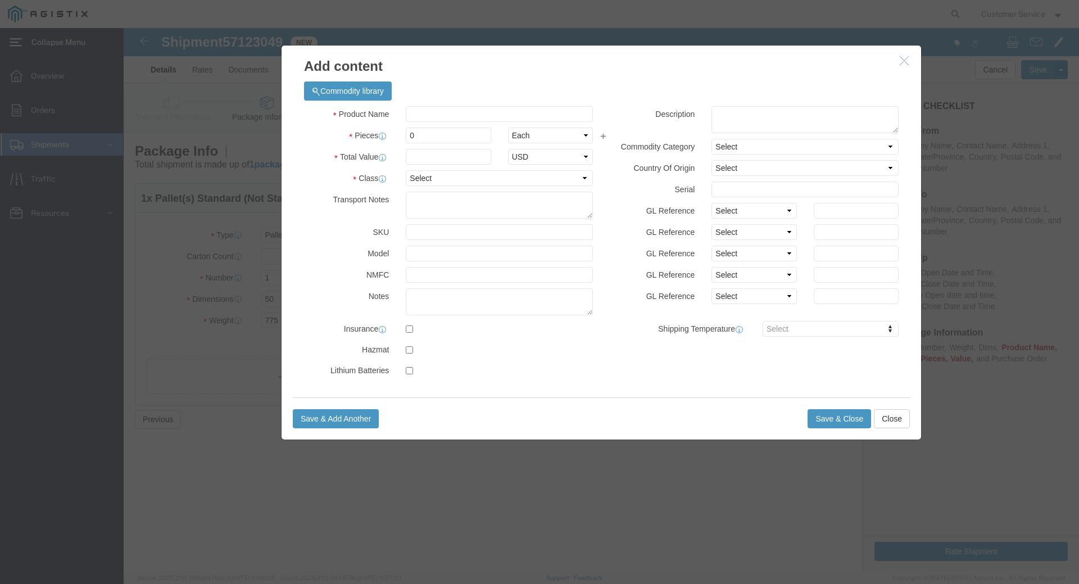
click div "Product Name Pieces 0 Select Bag Barrels 100Board Feet Bottle Box Blister Pack …"
click input "text"
type input "Coating Material"
type input "1"
type input "8812"
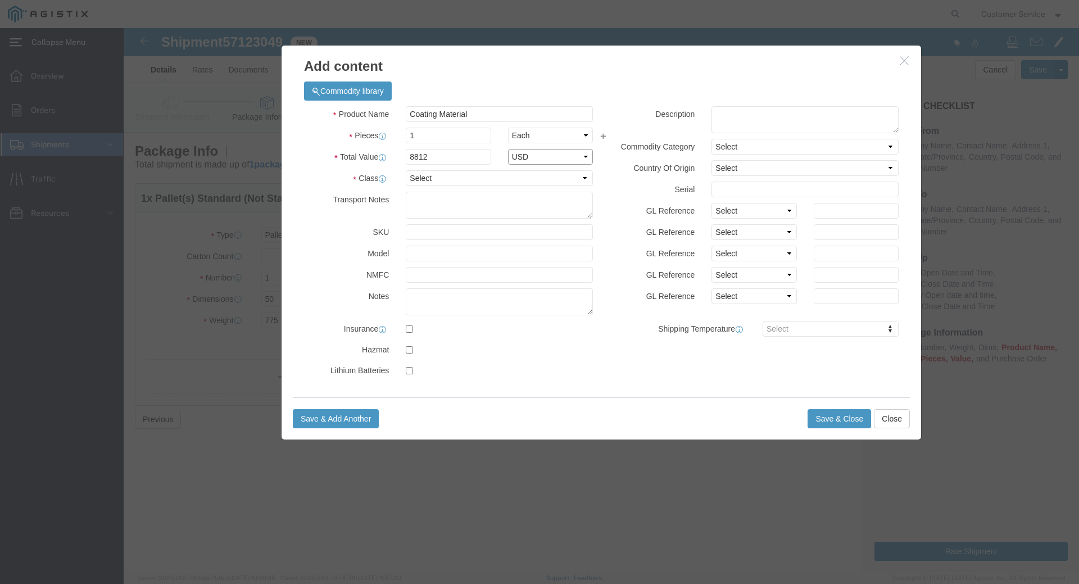
select select "USD"
select select "70"
click button "Save & Close"
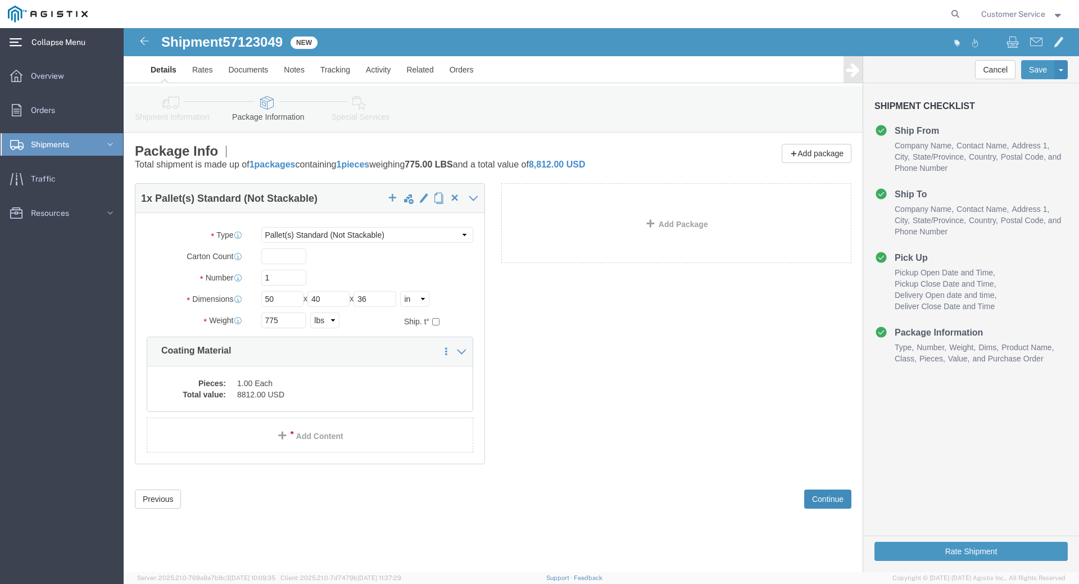
click button "Continue"
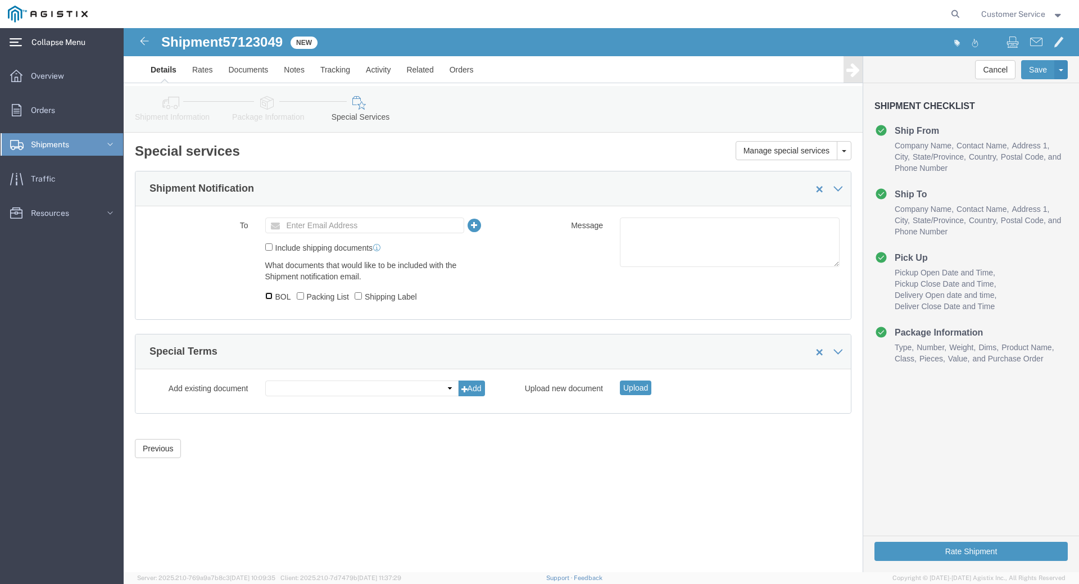
click input "BOL"
checkbox input "true"
click input "Shipping Label"
checkbox input "true"
click input "text"
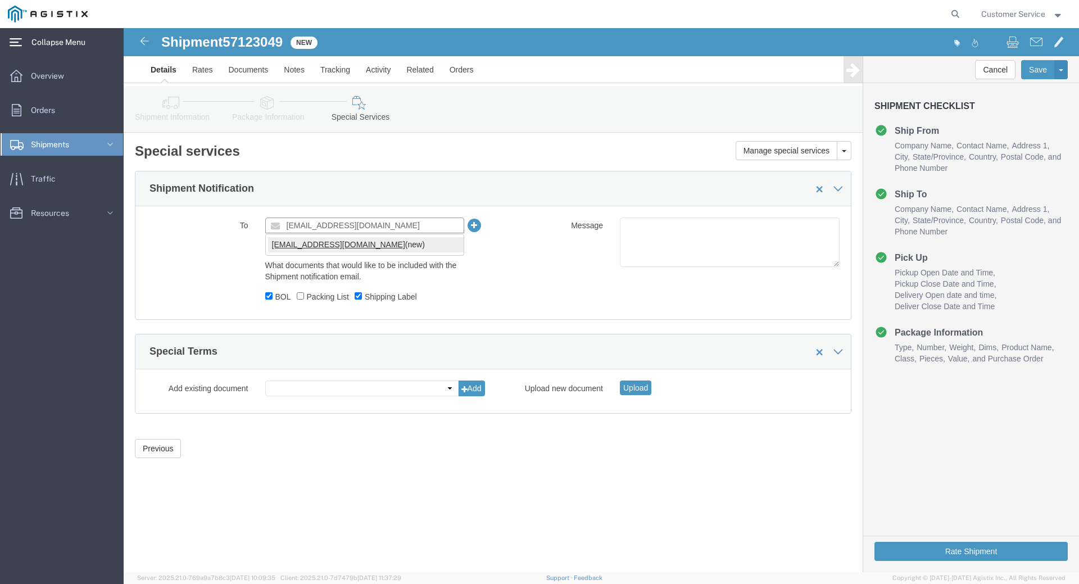
type input "[EMAIL_ADDRESS][DOMAIN_NAME]"
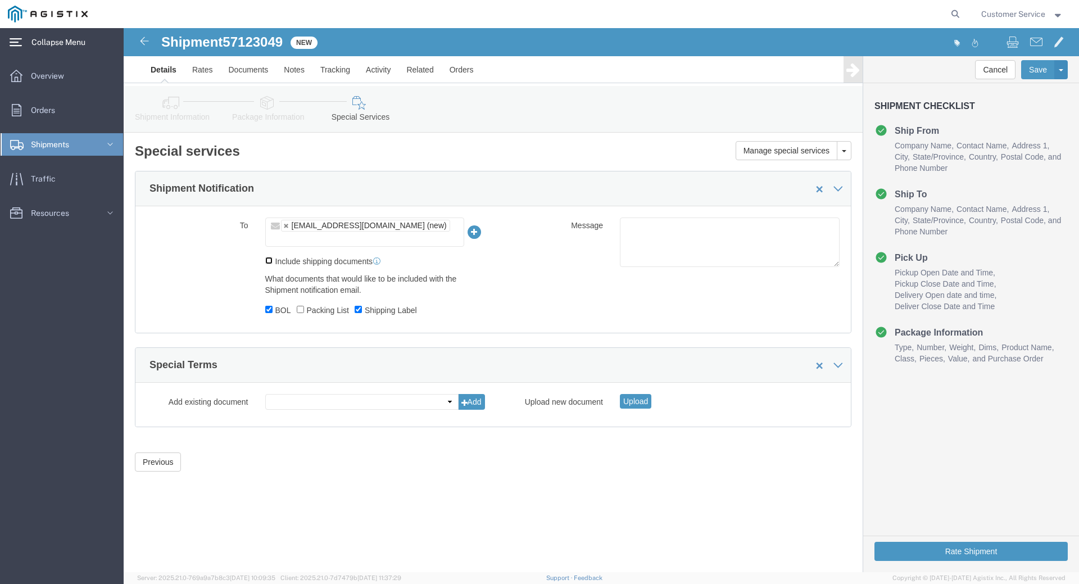
click input "Include shipping documents"
checkbox input "true"
click button "Rate Shipment"
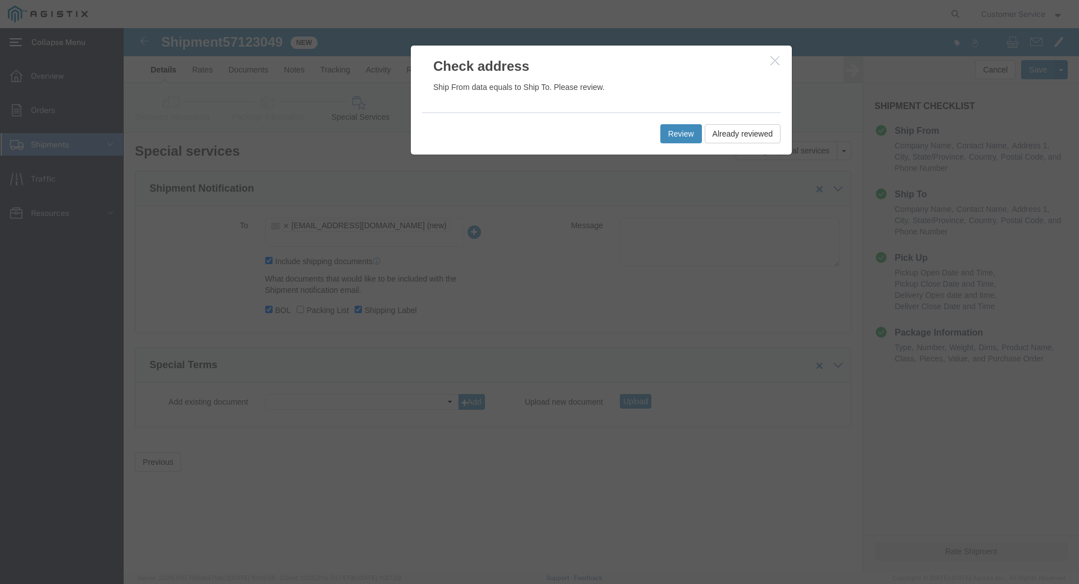
click button "Review"
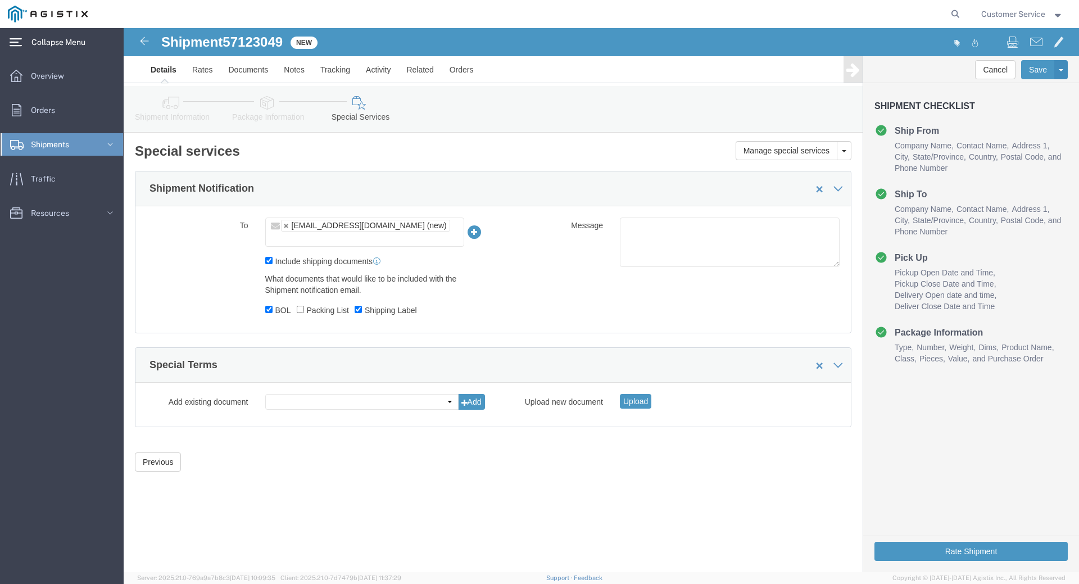
click icon
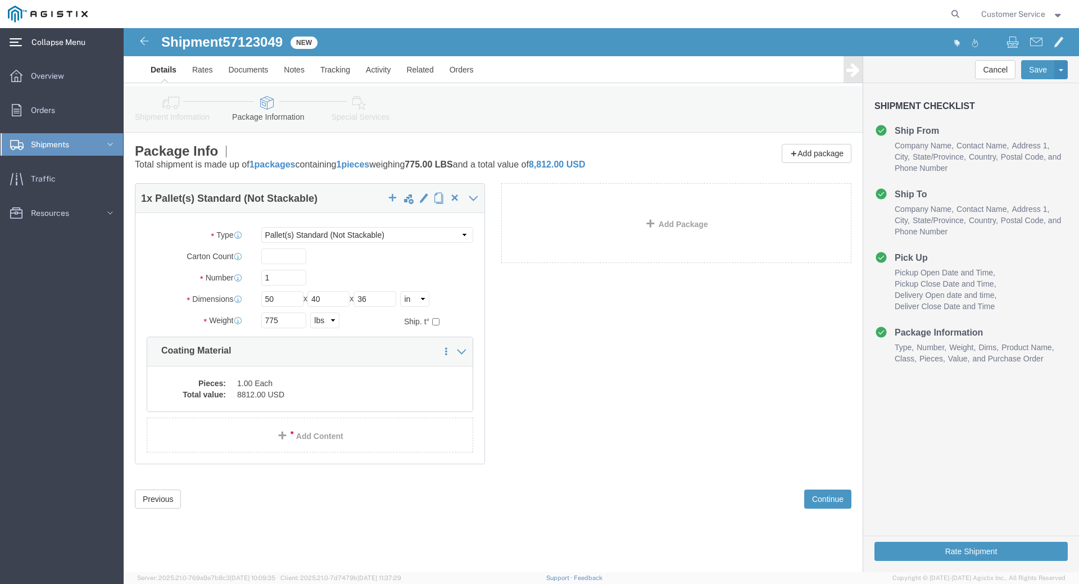
click icon
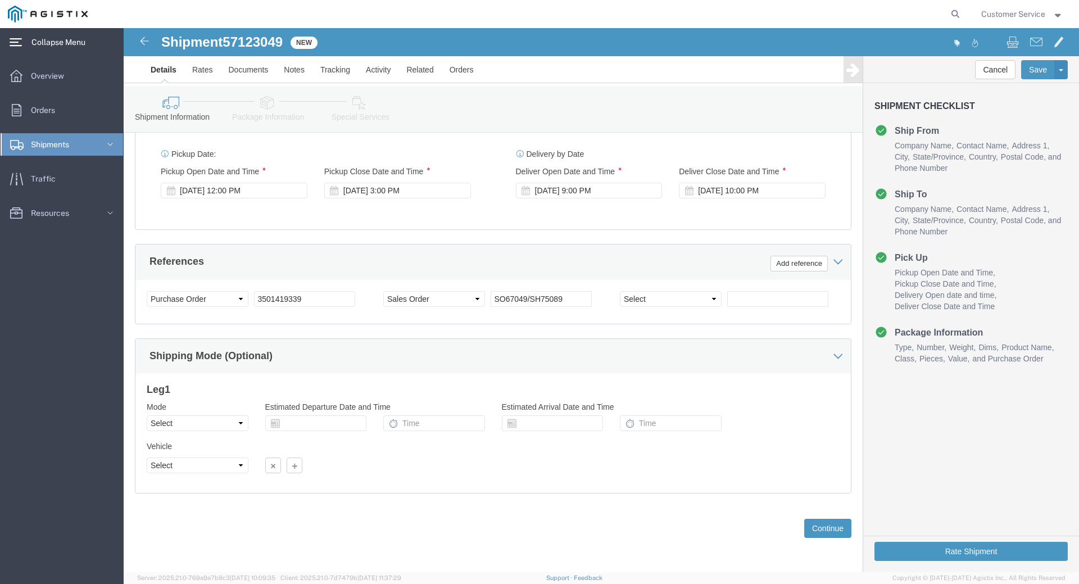
scroll to position [460, 0]
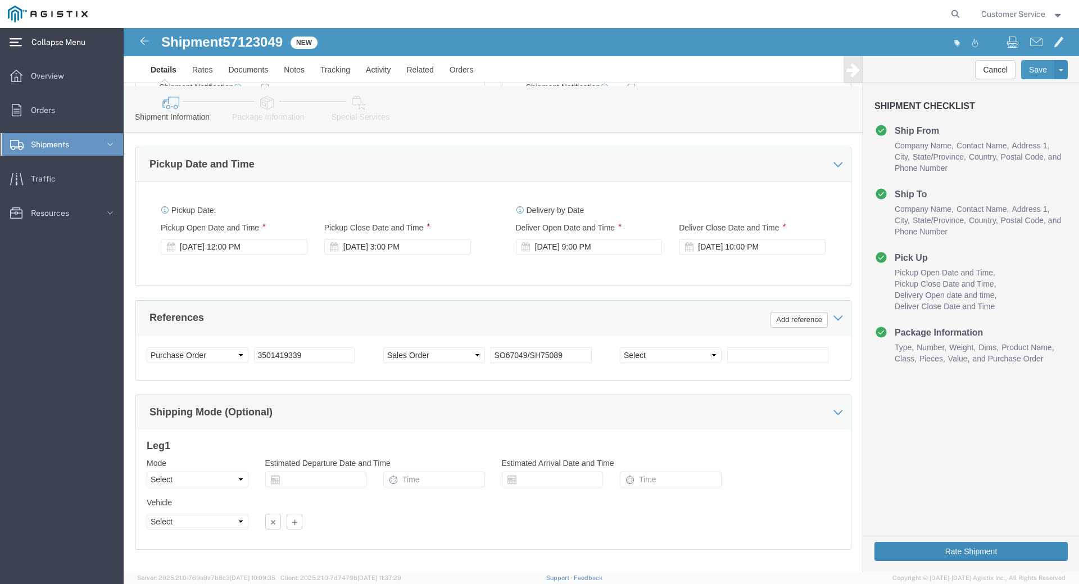
click button "Rate Shipment"
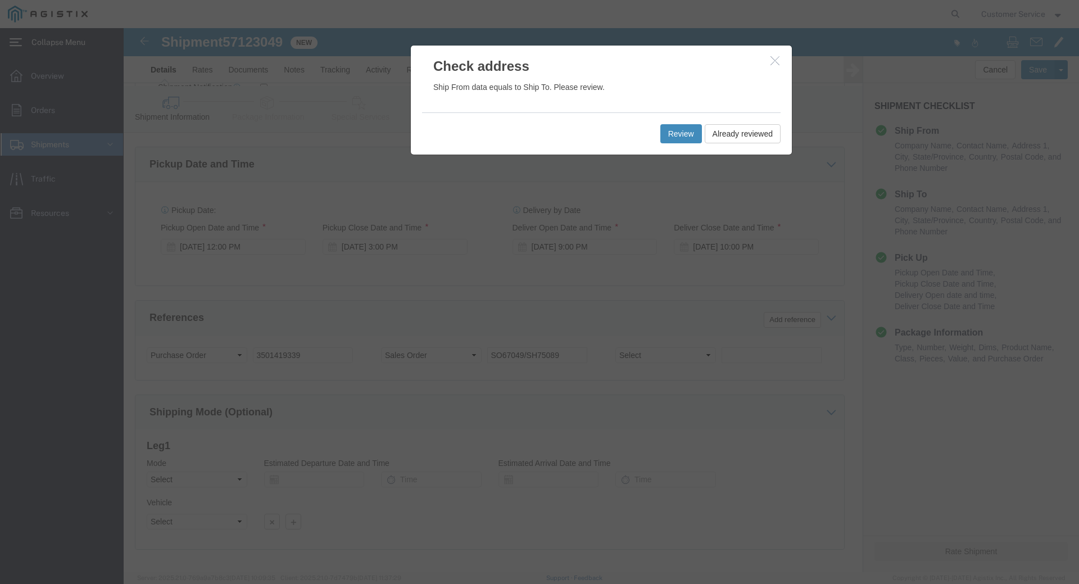
click button "Review"
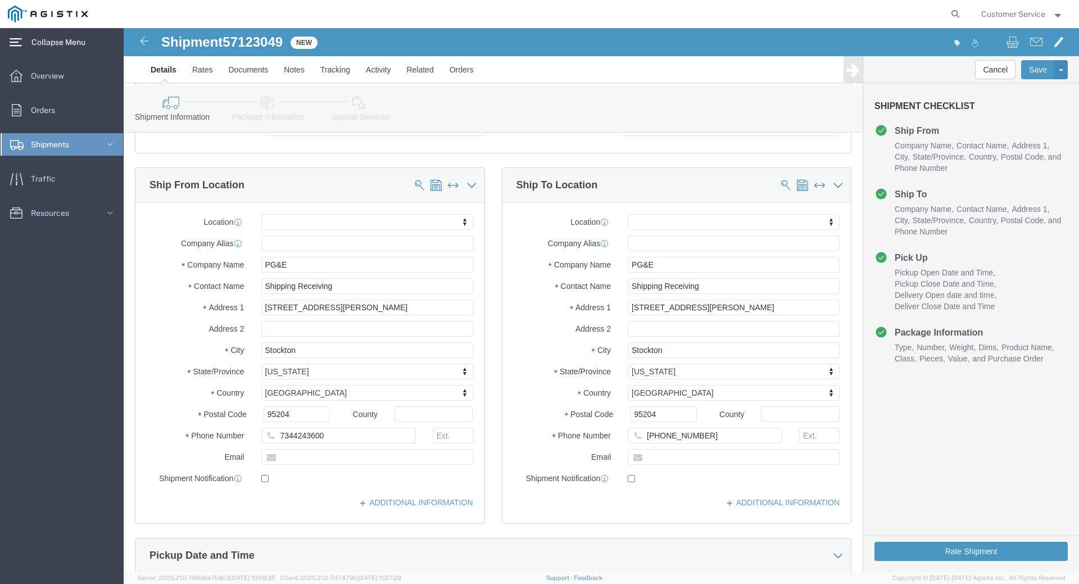
scroll to position [0, 0]
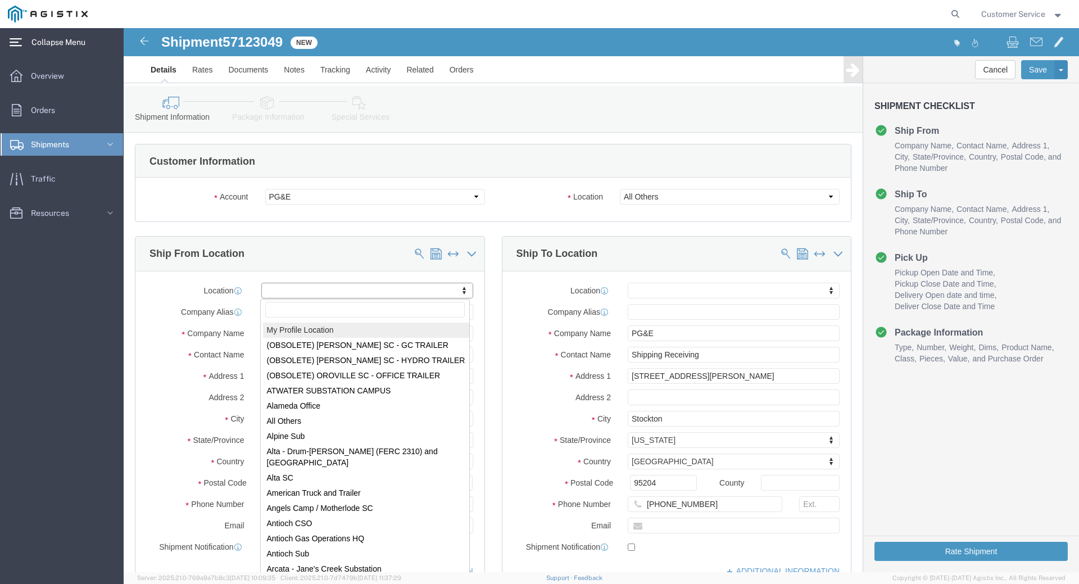
select select "MYPROFILE"
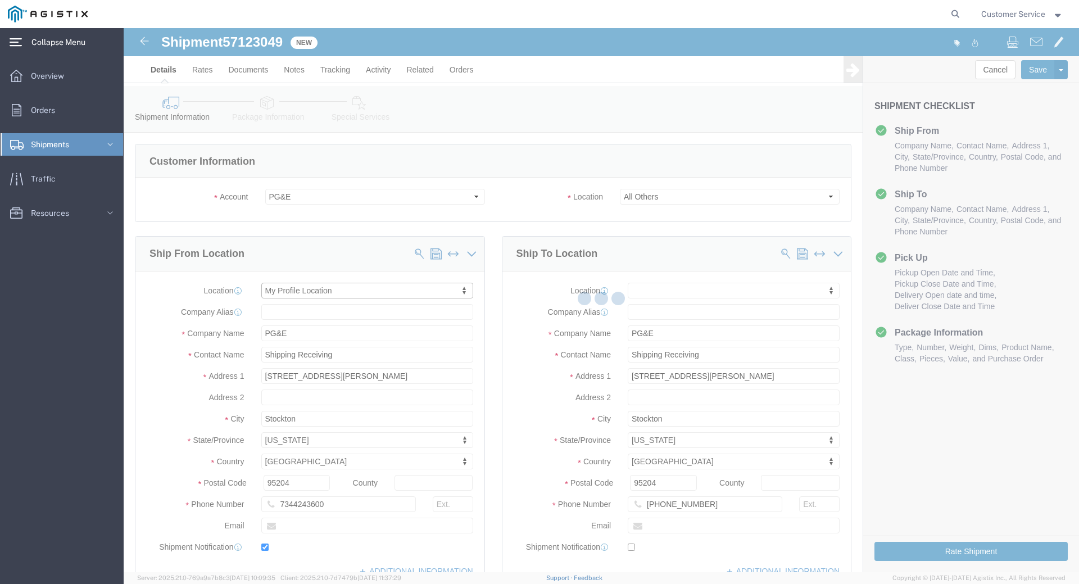
type input "Trenton Corp"
type input "Customer Service"
type input "[STREET_ADDRESS][PERSON_NAME]"
type input "[PERSON_NAME][GEOGRAPHIC_DATA]"
type input "48103"
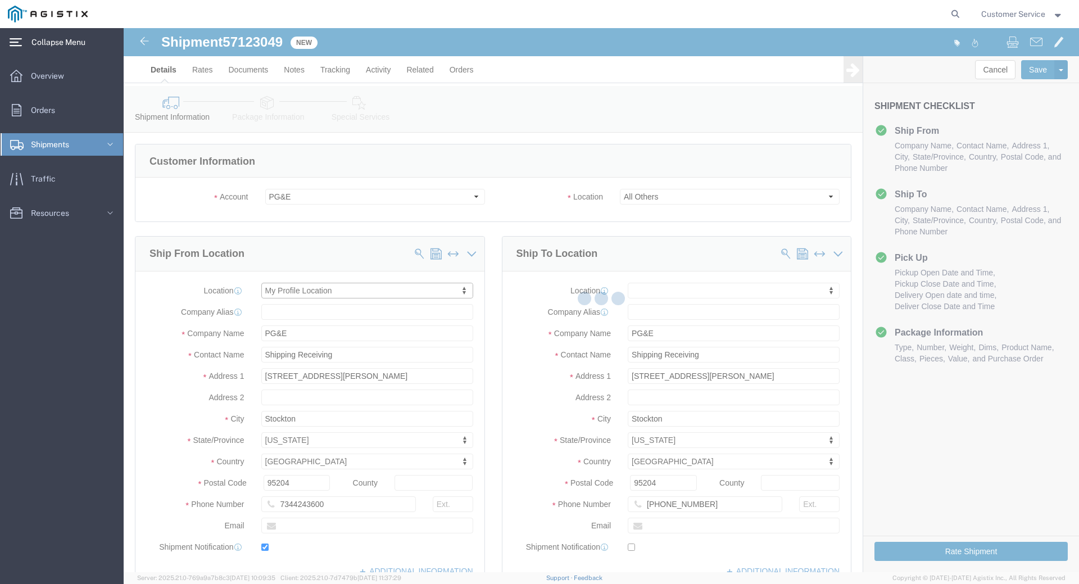
type input "[PHONE_NUMBER]"
type input "[EMAIL_ADDRESS][DOMAIN_NAME]"
checkbox input "true"
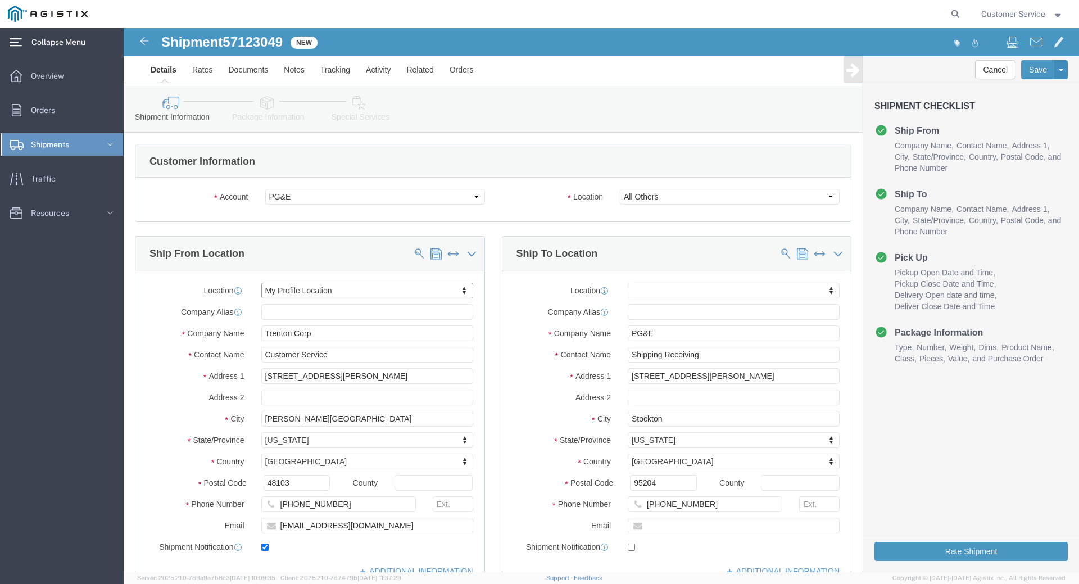
select select "MI"
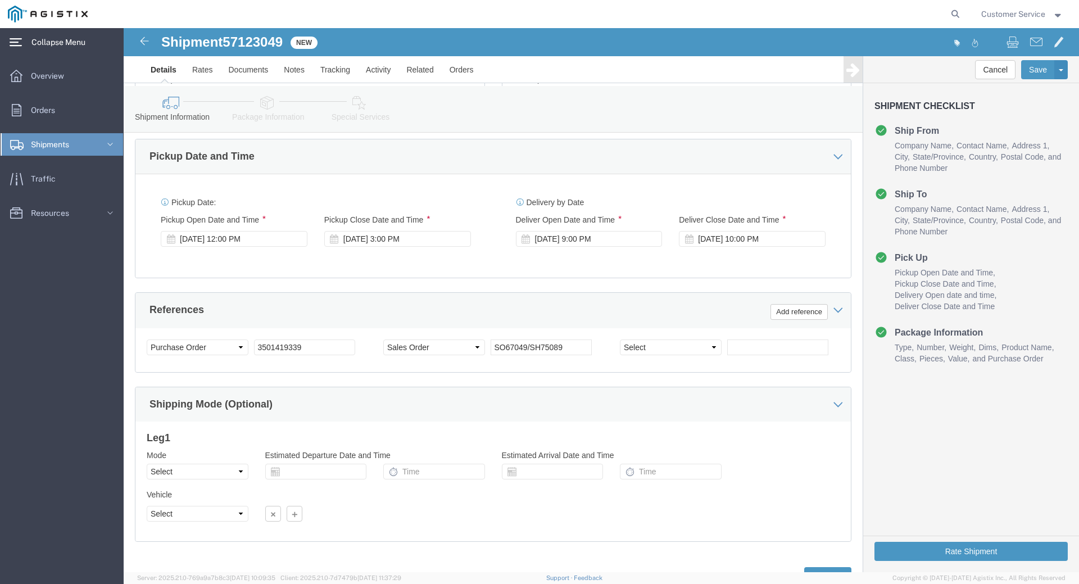
scroll to position [506, 0]
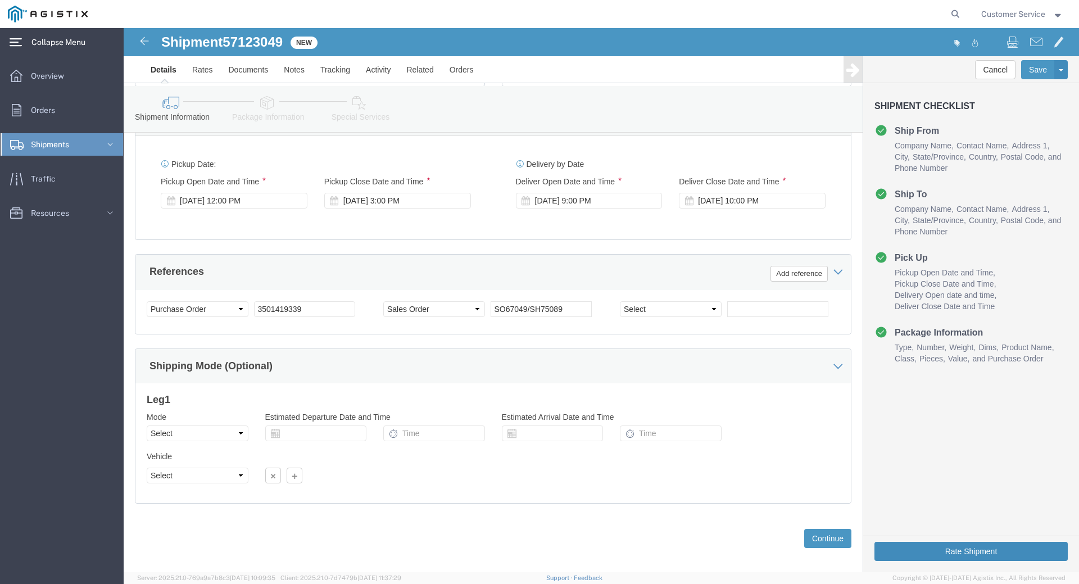
click button "Rate Shipment"
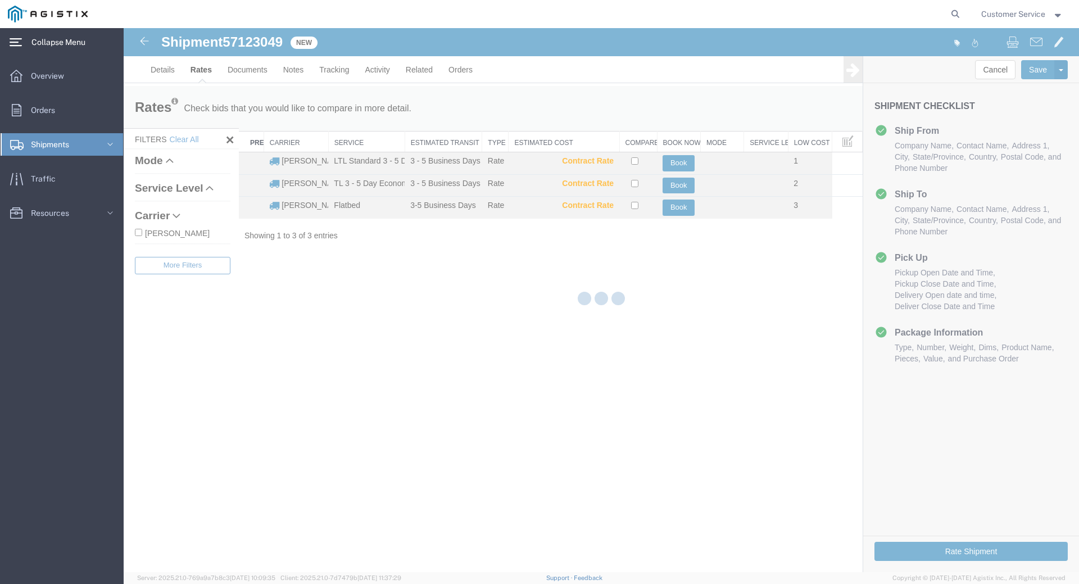
scroll to position [0, 0]
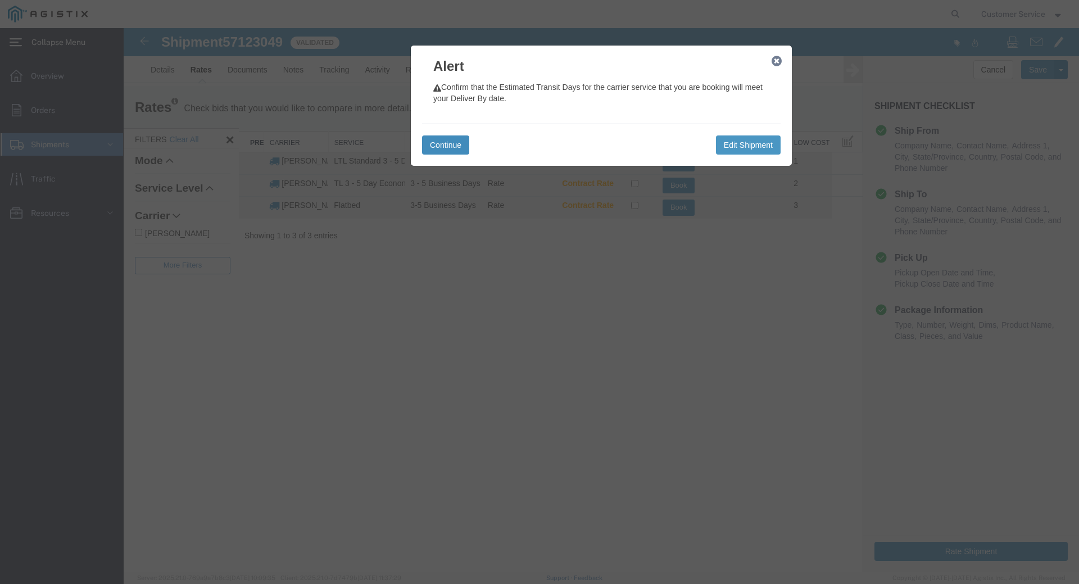
click at [443, 144] on button "Continue" at bounding box center [445, 144] width 47 height 19
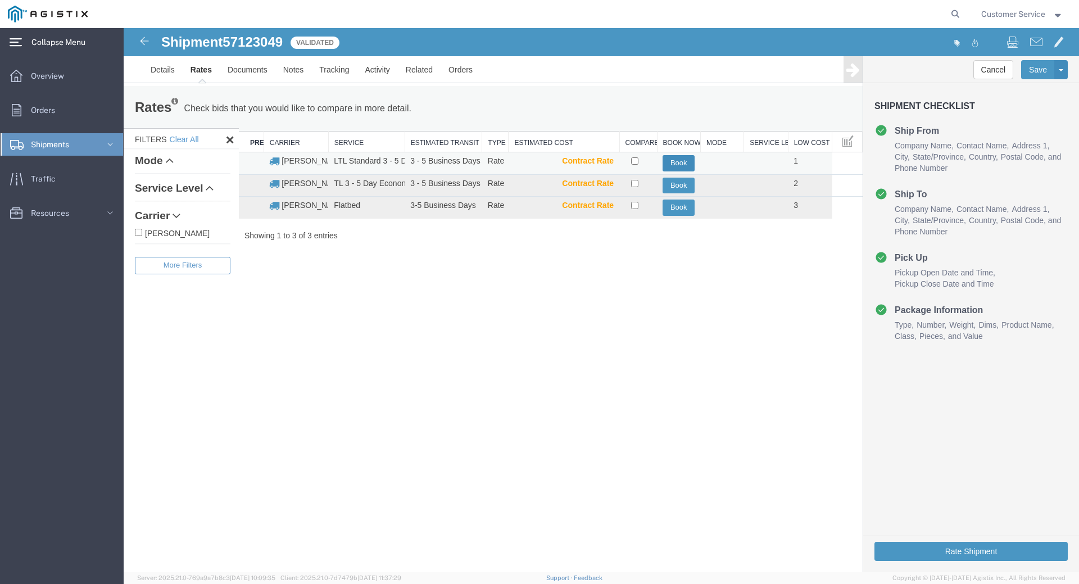
click at [679, 163] on button "Book" at bounding box center [678, 163] width 32 height 16
